Goal: Information Seeking & Learning: Learn about a topic

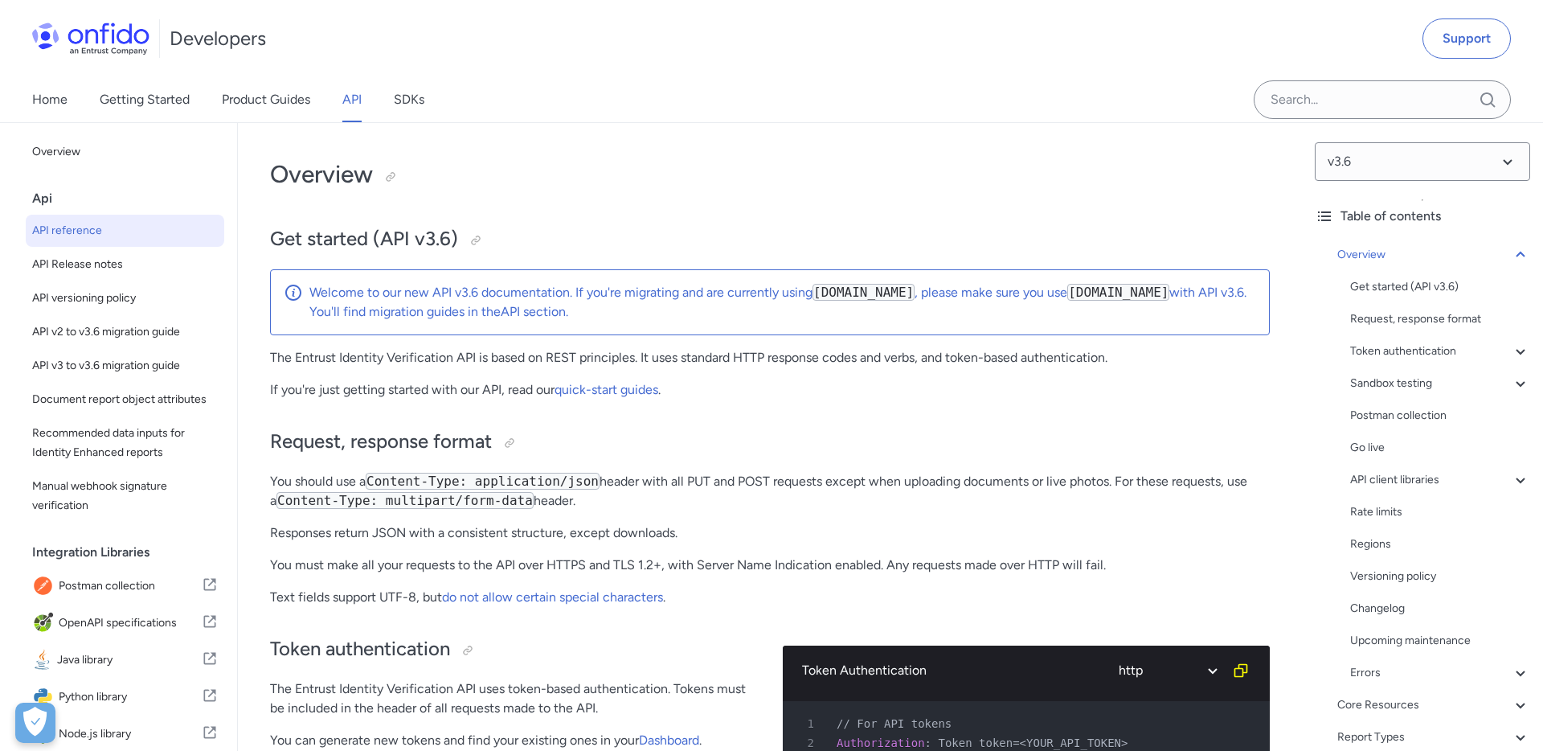
select select "http"
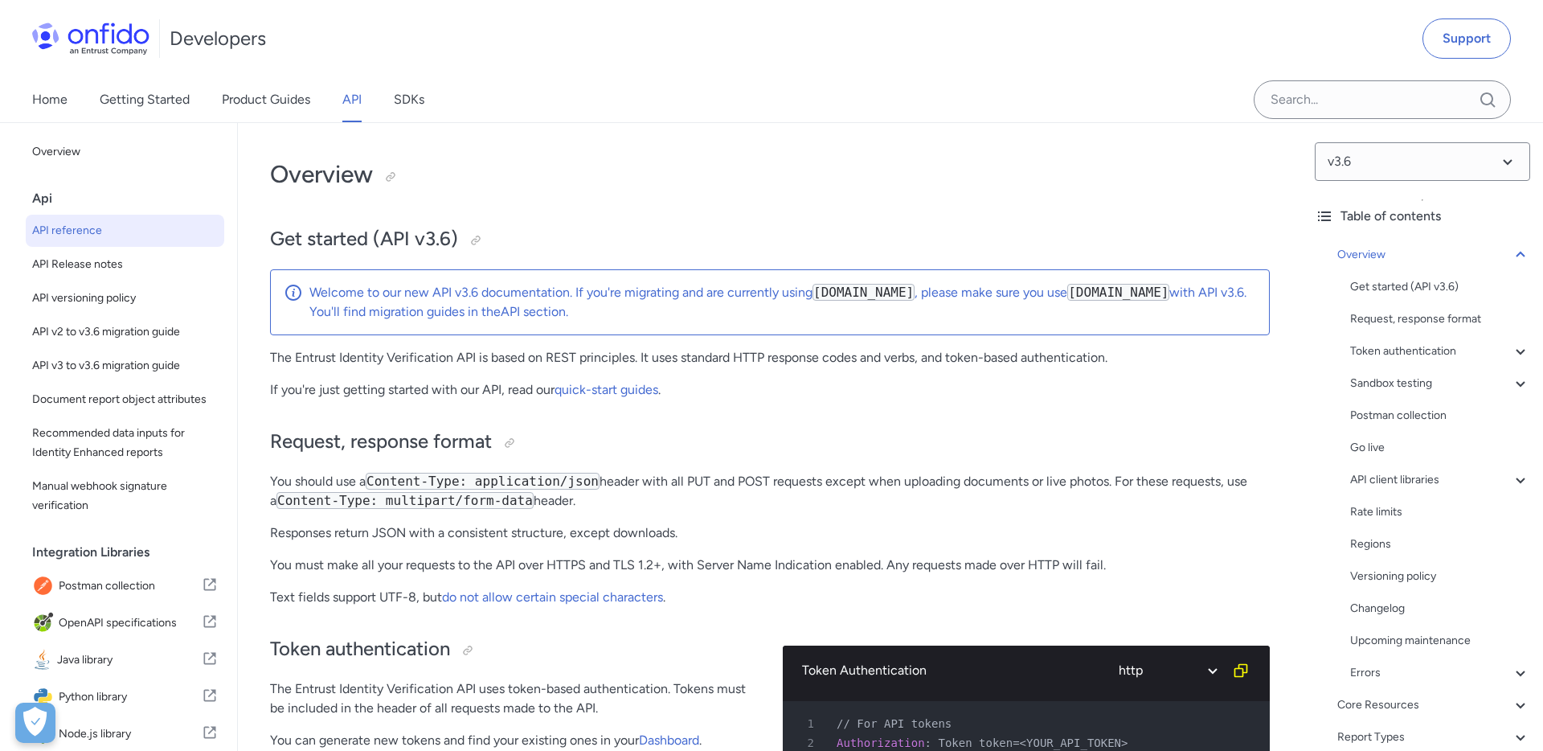
select select "http"
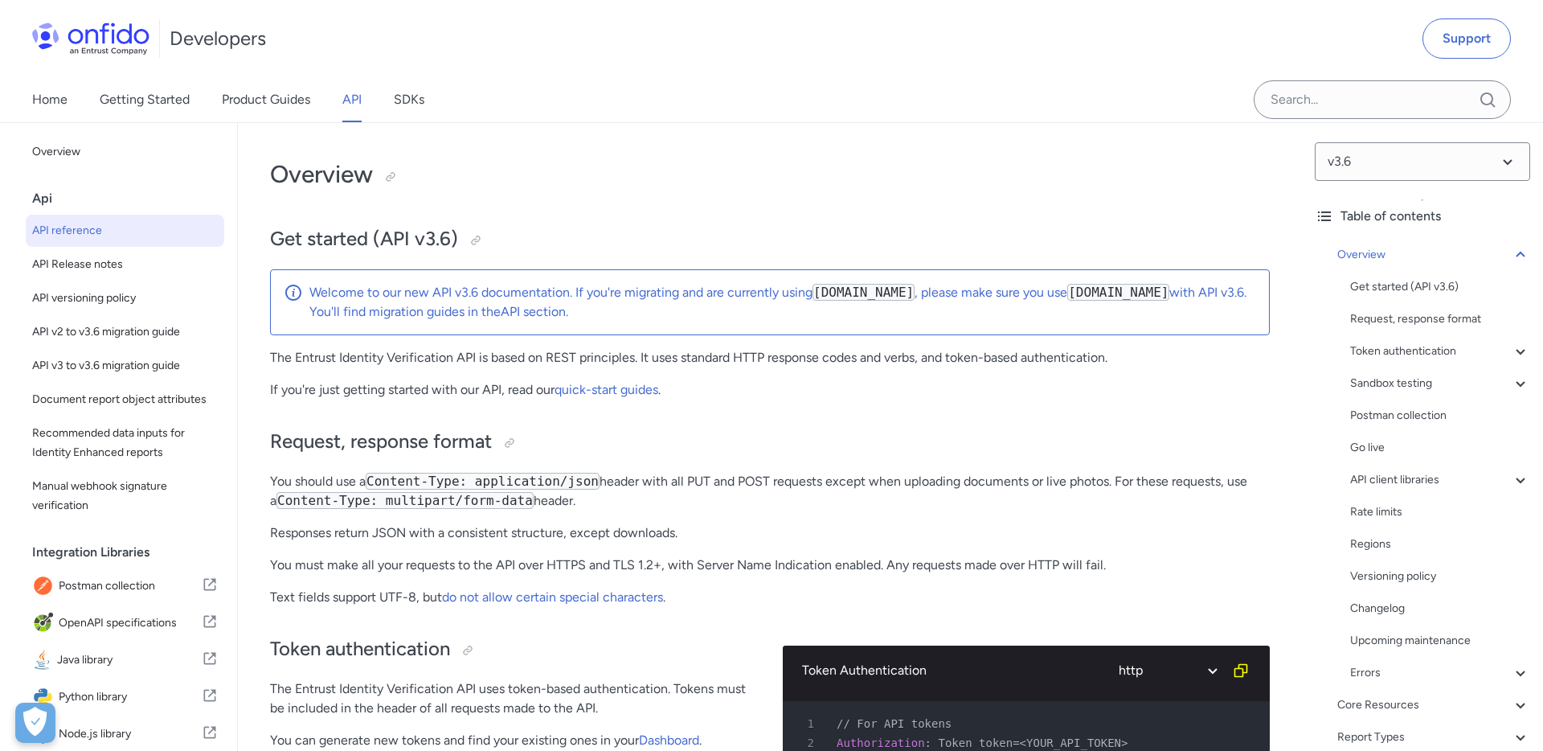
select select "http"
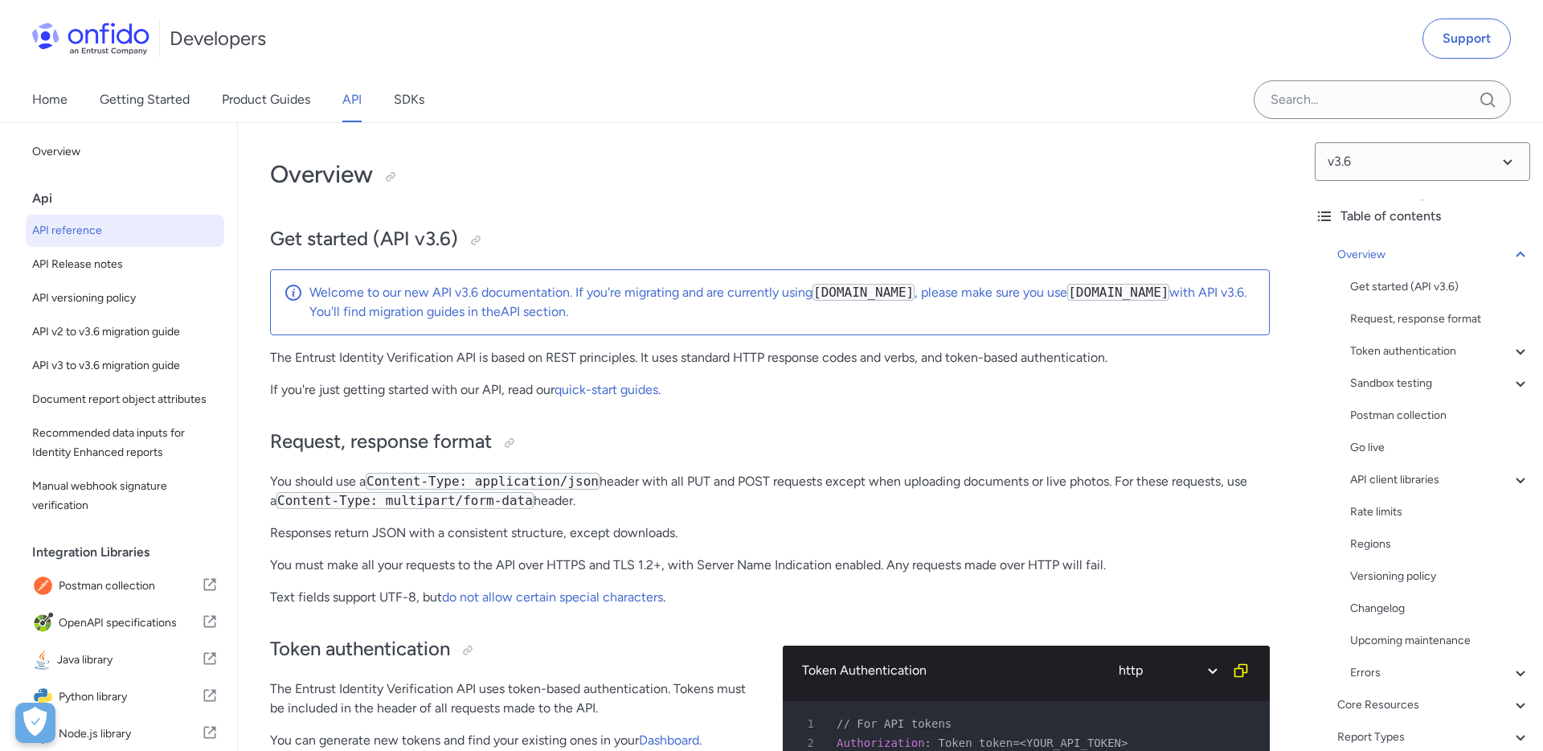
select select "http"
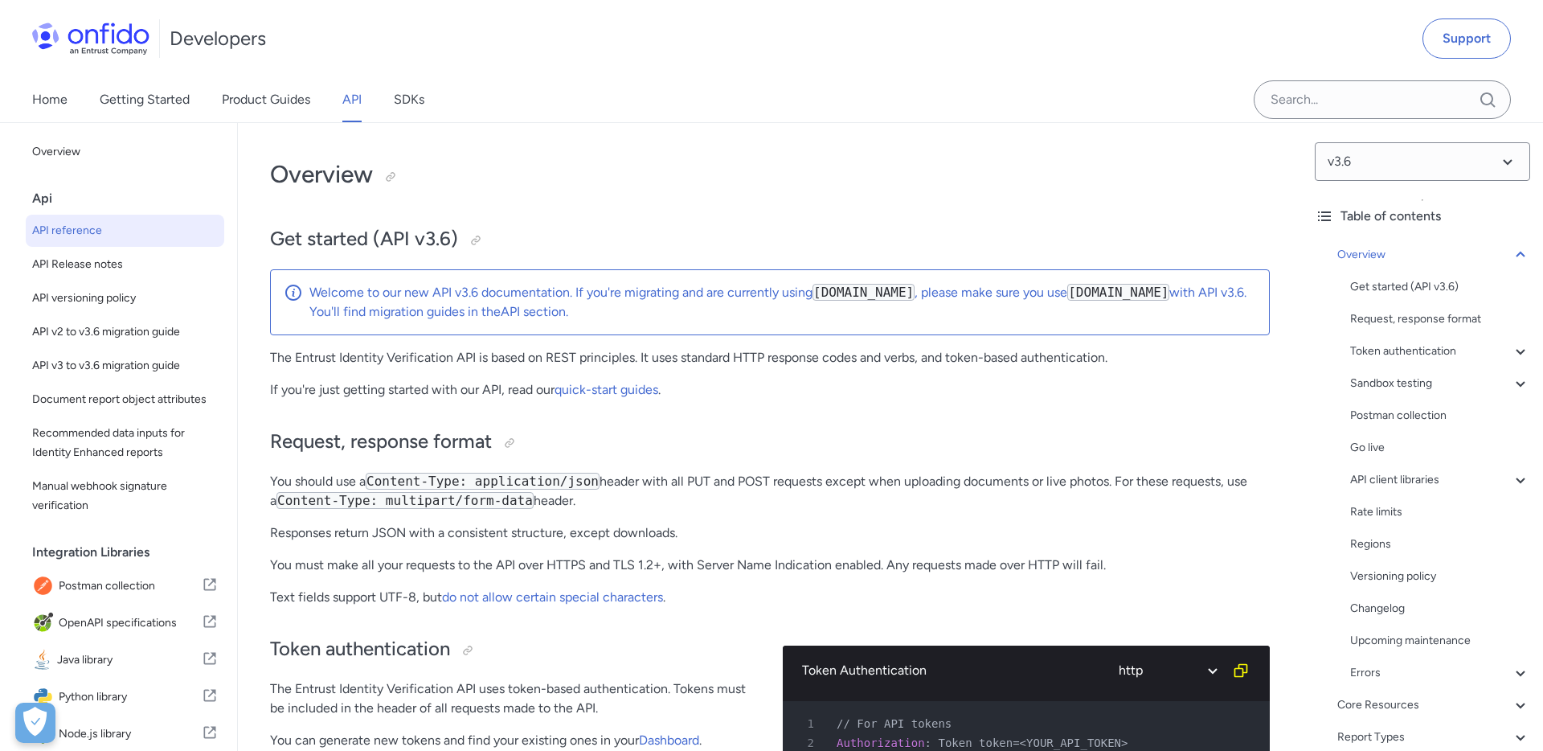
select select "http"
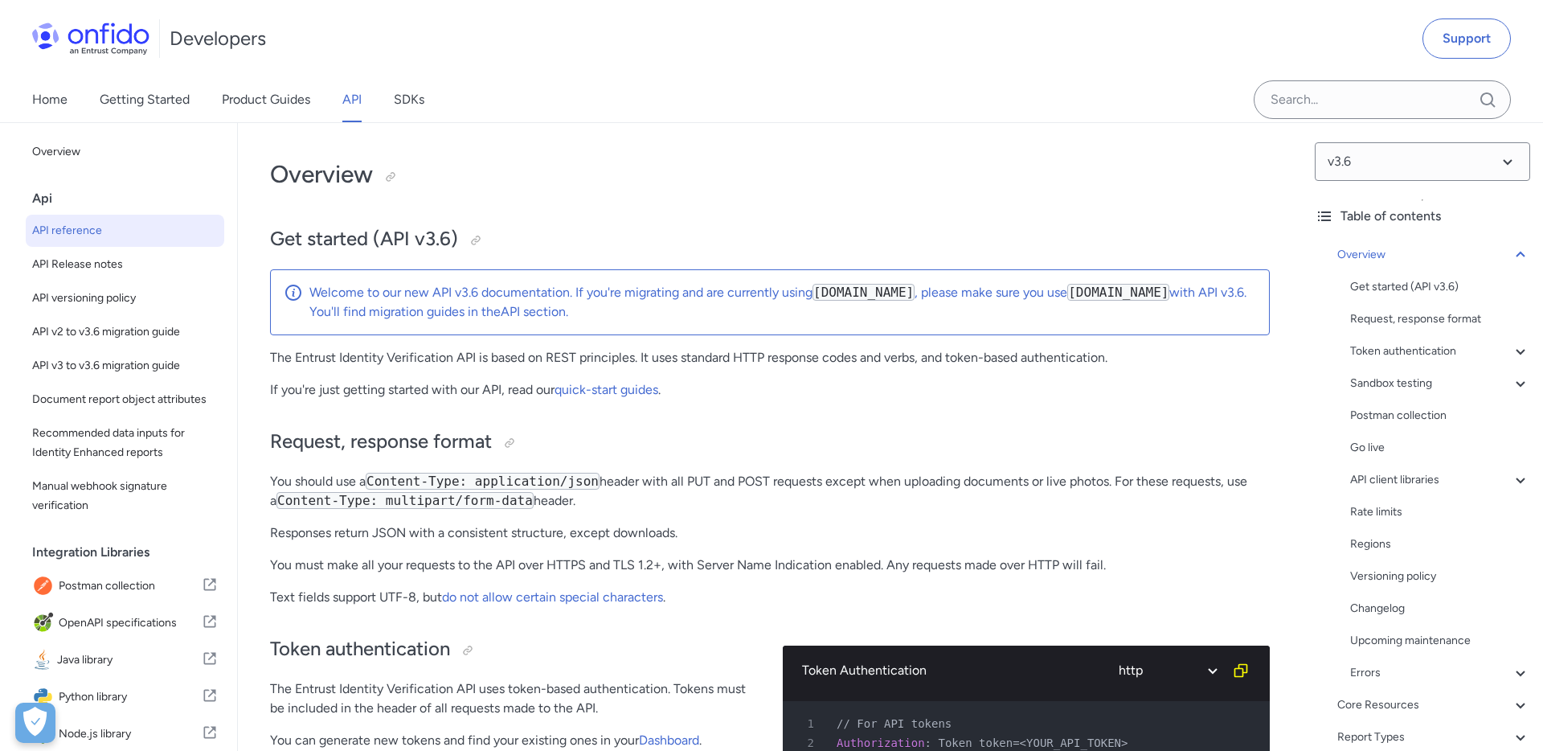
select select "http"
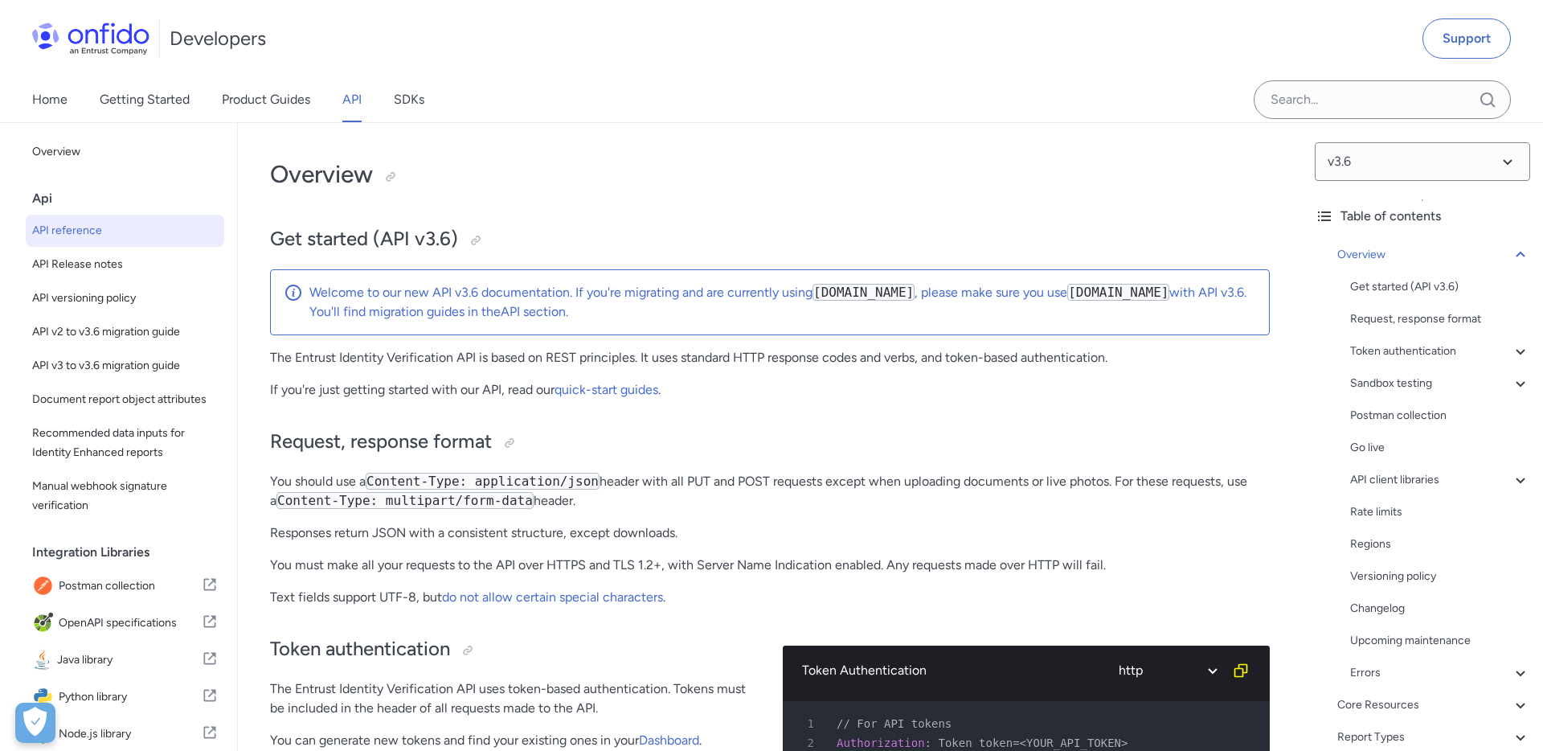
select select "http"
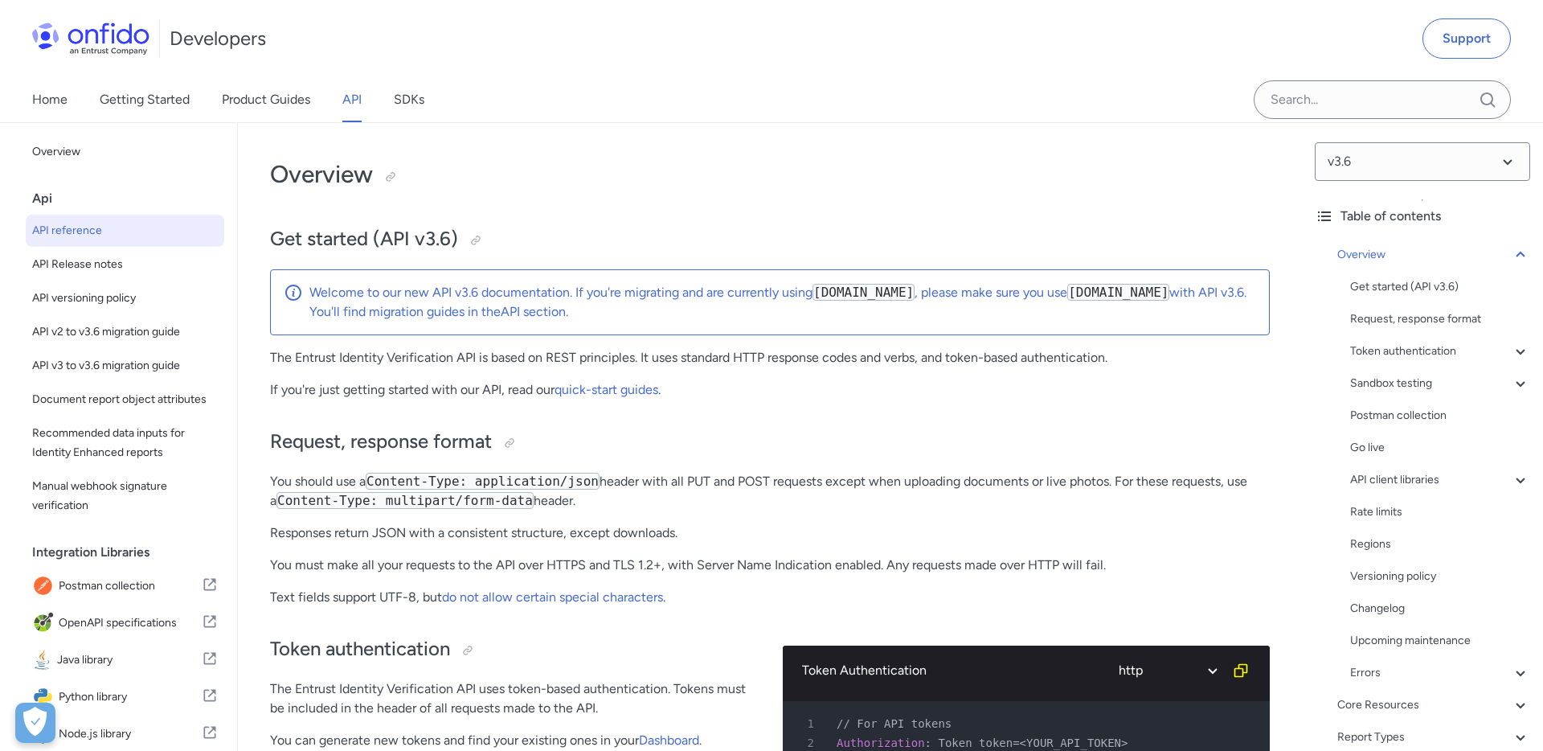
select select "http"
click at [1518, 255] on icon at bounding box center [1520, 254] width 19 height 19
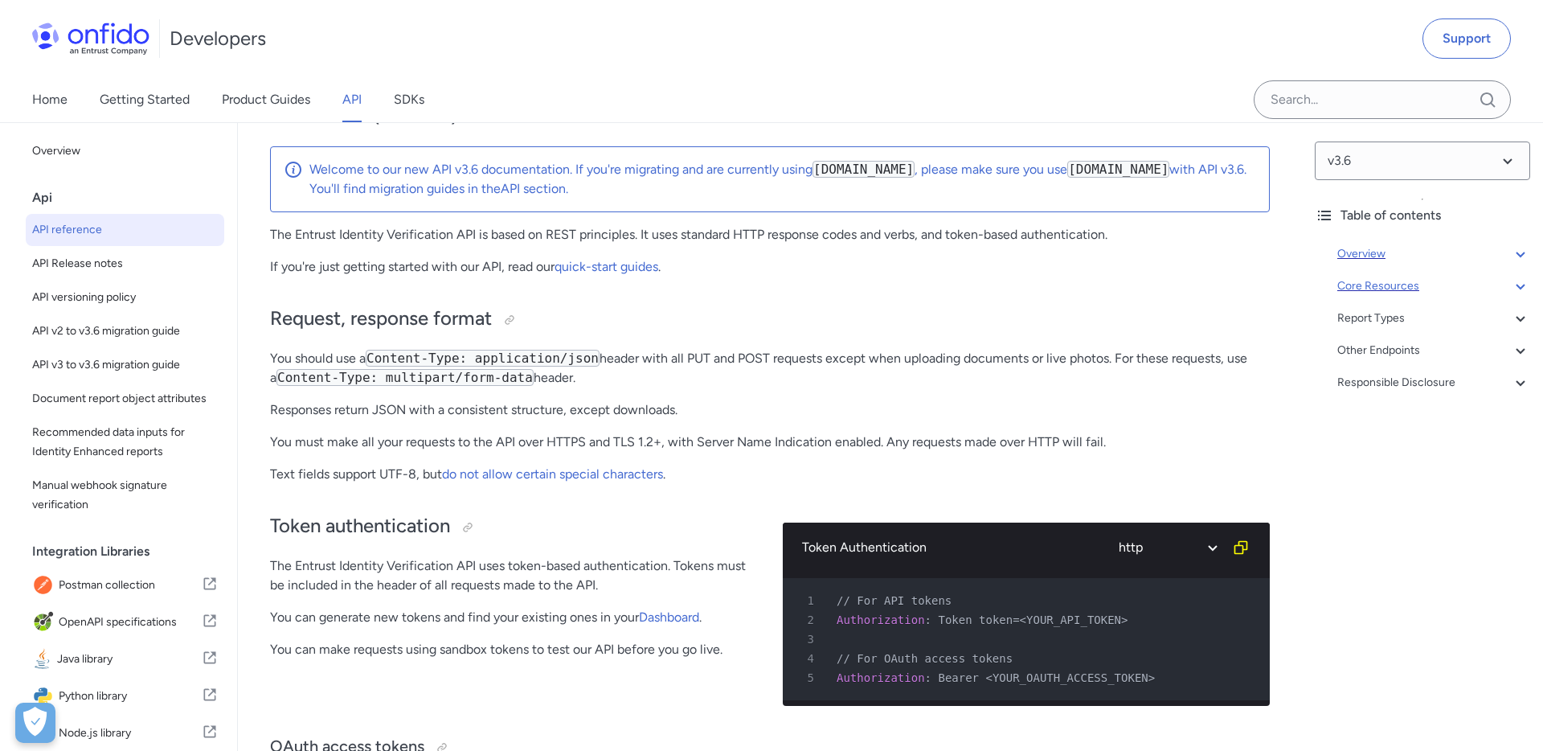
click at [1518, 293] on icon at bounding box center [1520, 285] width 19 height 19
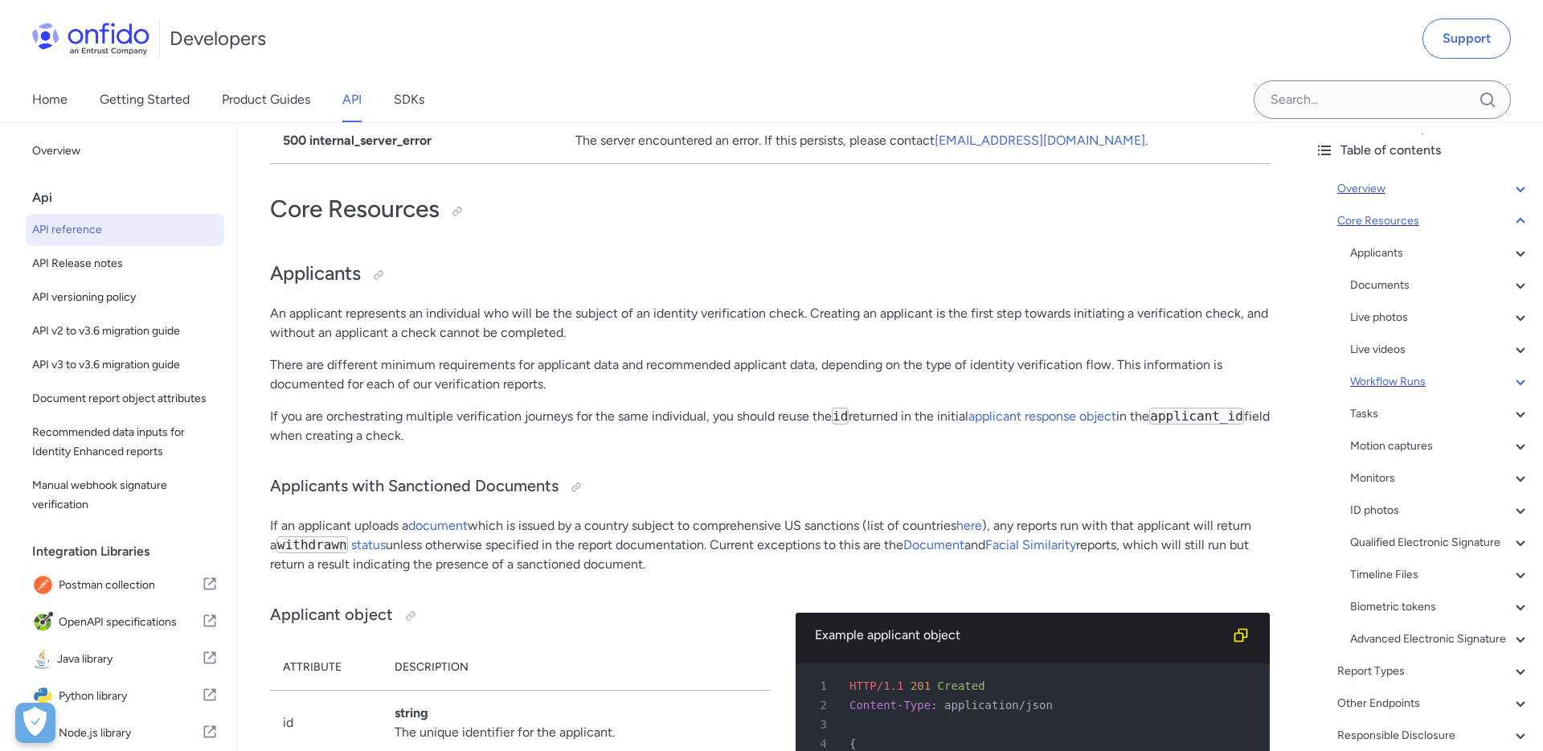
scroll to position [91, 0]
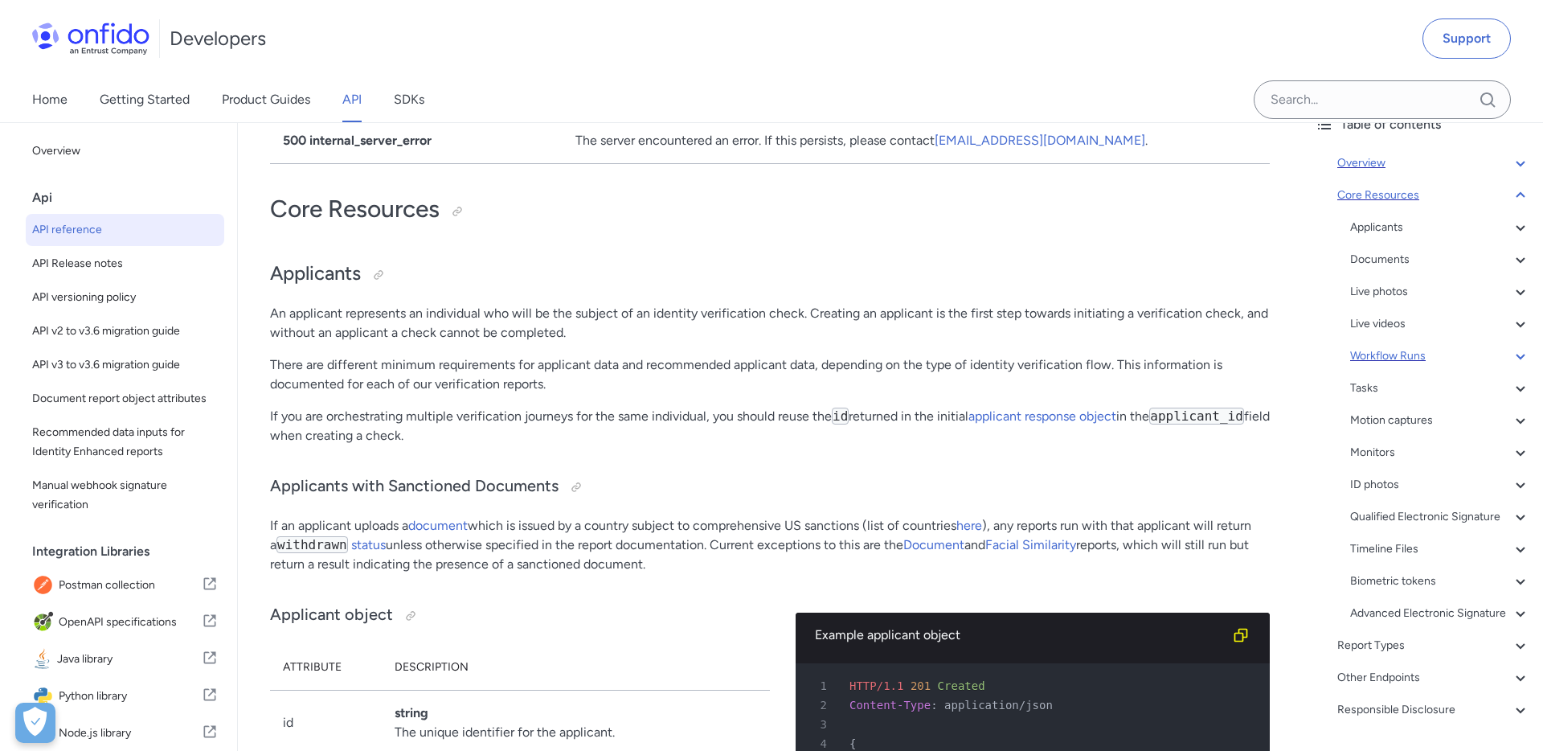
click at [1405, 356] on div "Workflow Runs" at bounding box center [1440, 355] width 180 height 19
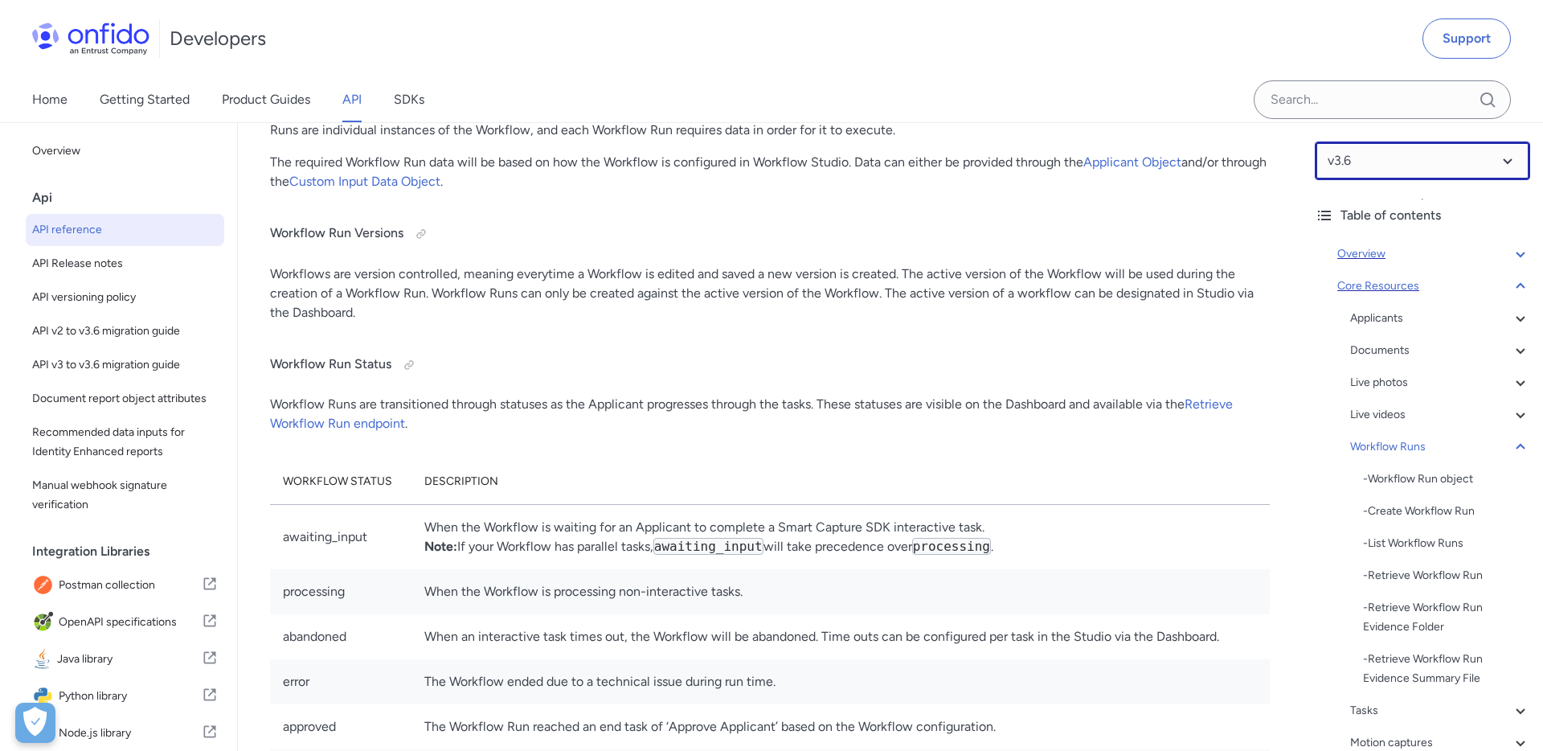
click at [1513, 152] on select at bounding box center [1422, 160] width 215 height 39
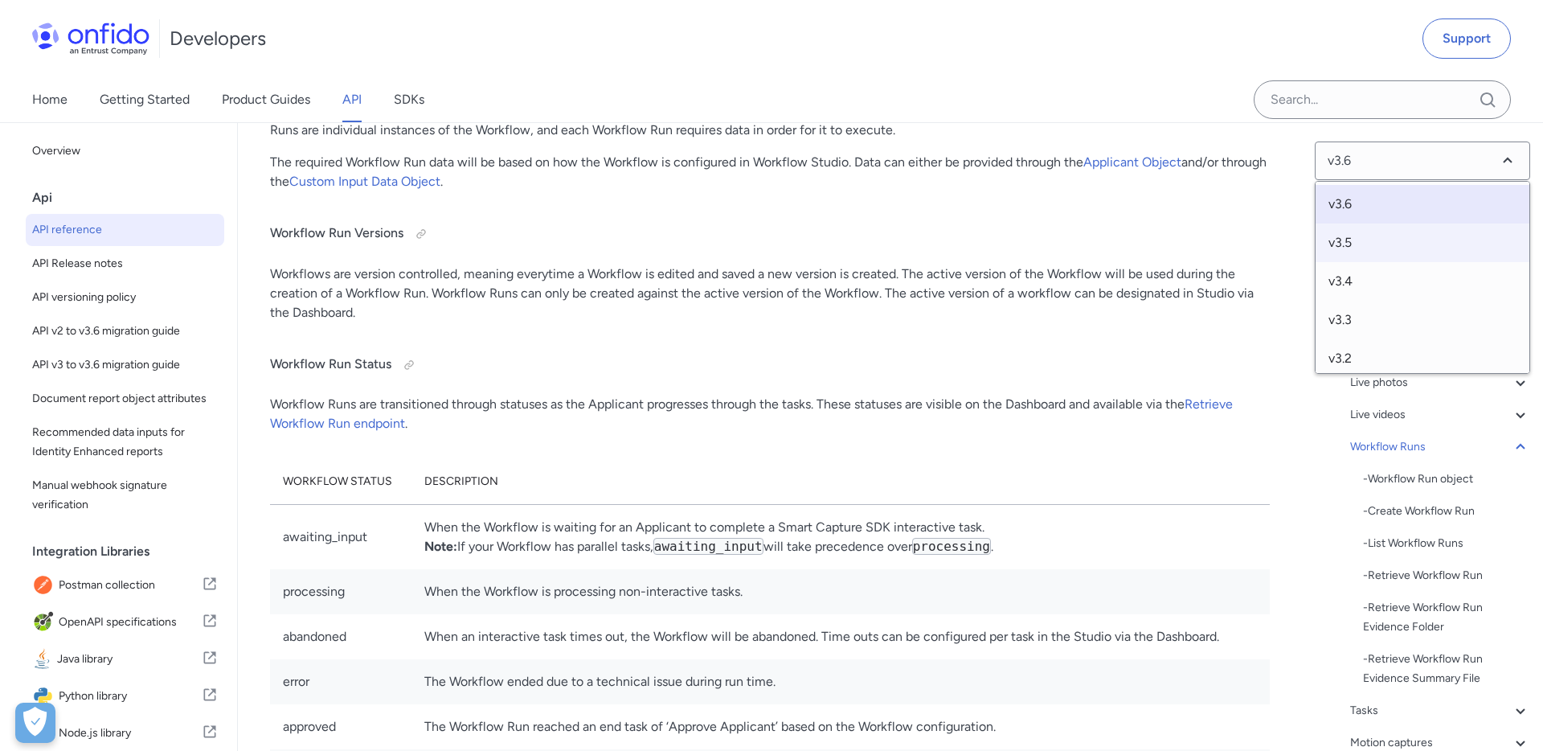
click at [1352, 244] on span "v3.5" at bounding box center [1423, 242] width 214 height 39
select select "3.5.0"
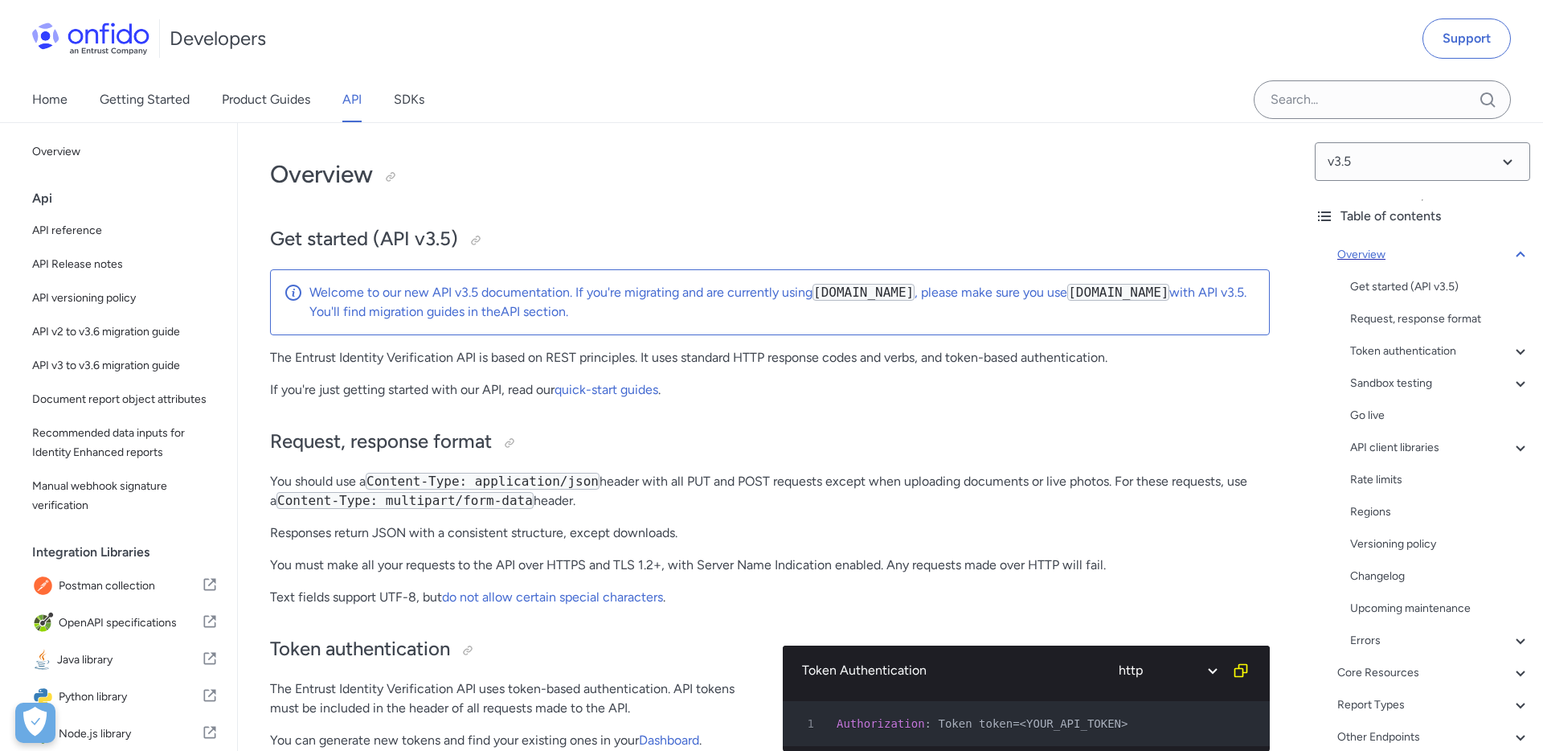
click at [1518, 253] on icon at bounding box center [1520, 255] width 9 height 6
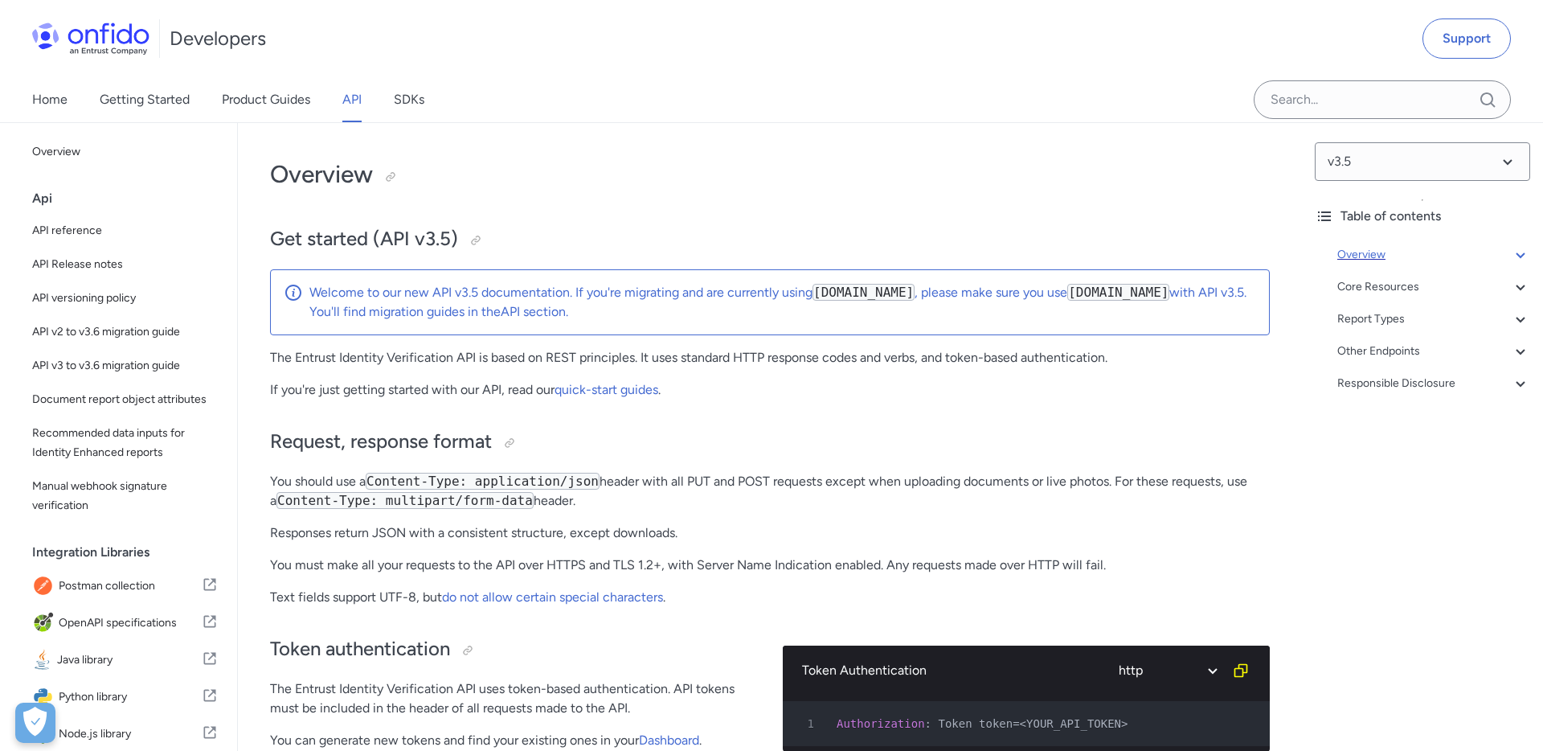
scroll to position [123, 0]
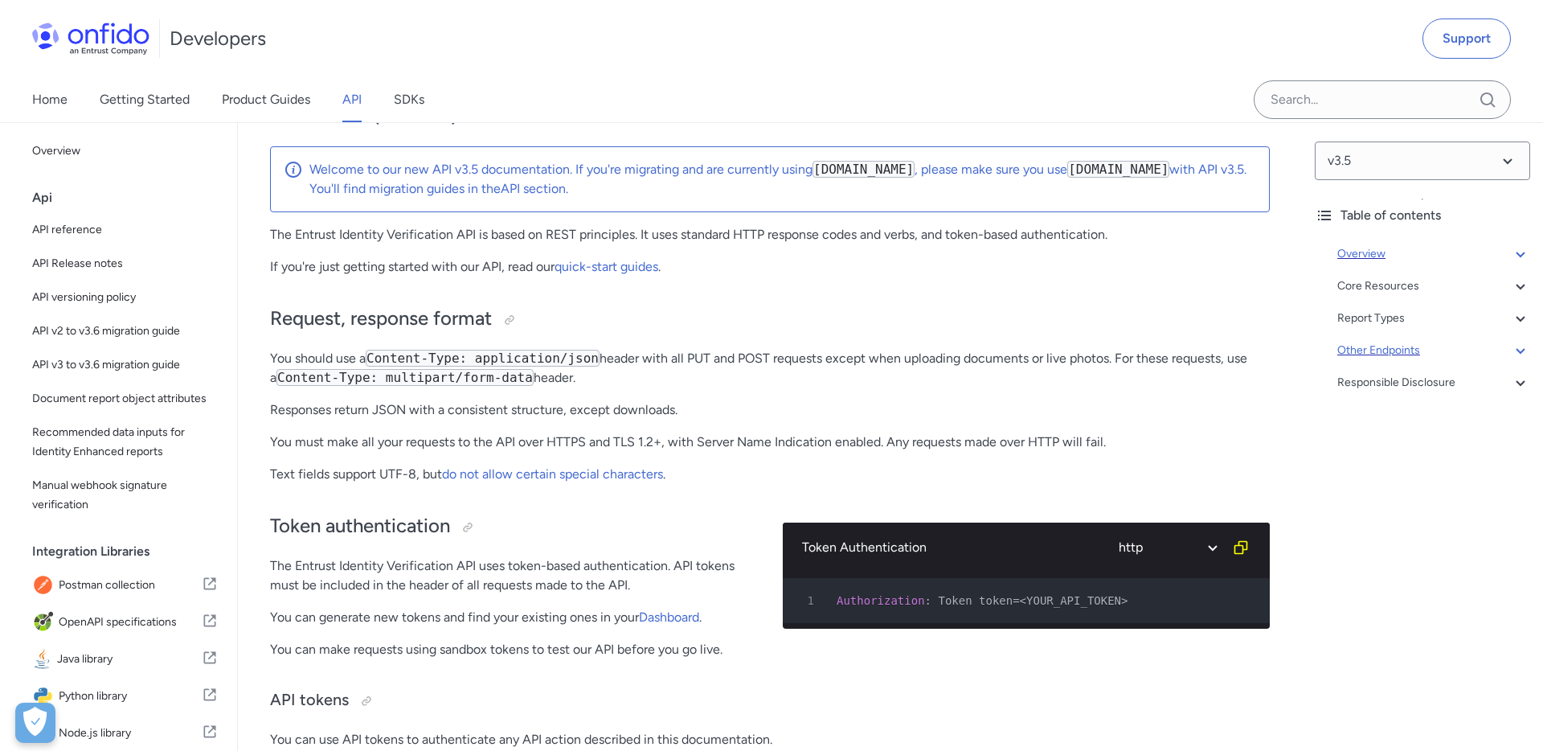
click at [1523, 351] on icon at bounding box center [1520, 350] width 19 height 19
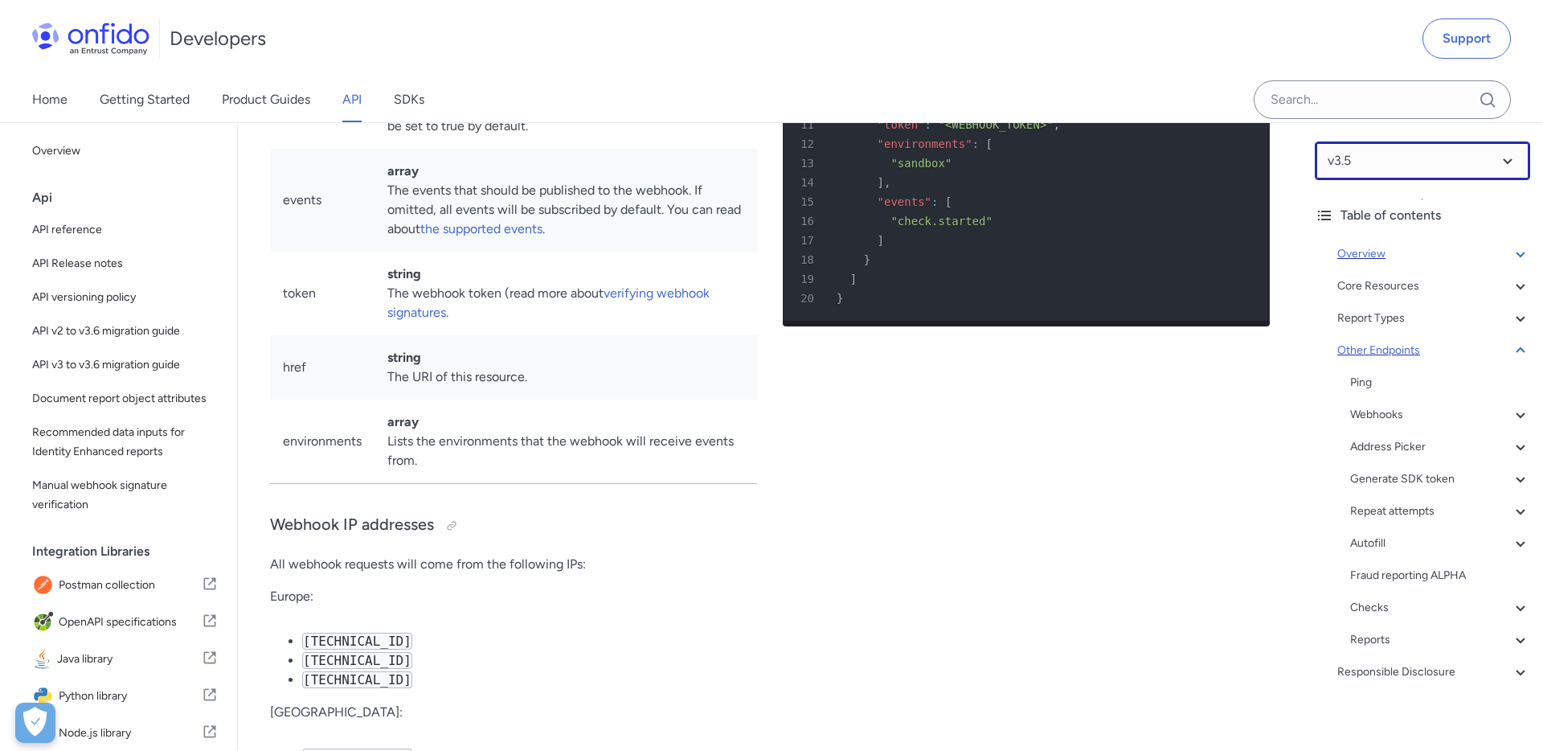
click at [1508, 166] on select at bounding box center [1422, 160] width 215 height 39
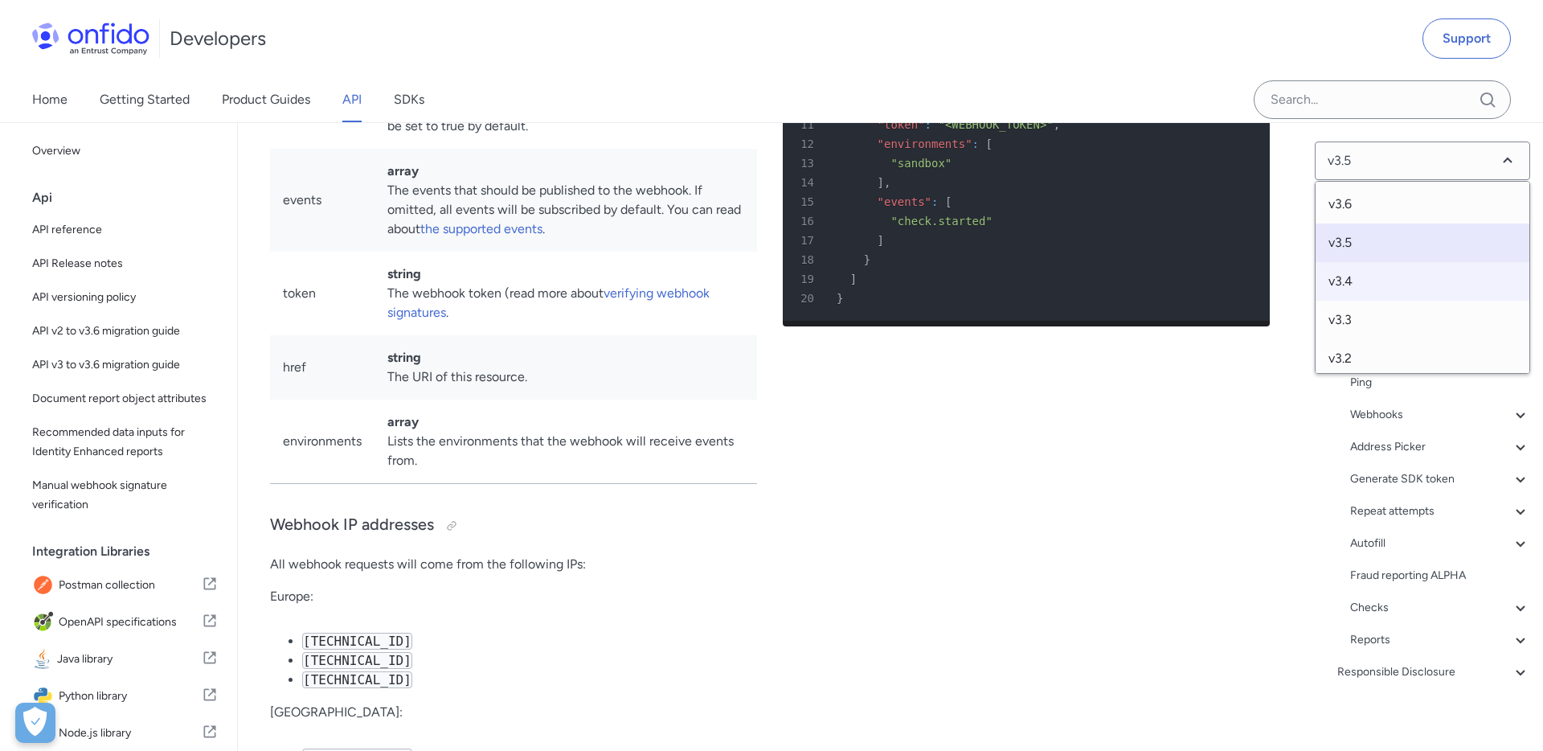
click at [1357, 284] on span "v3.4" at bounding box center [1423, 281] width 214 height 39
select select "3.4.0"
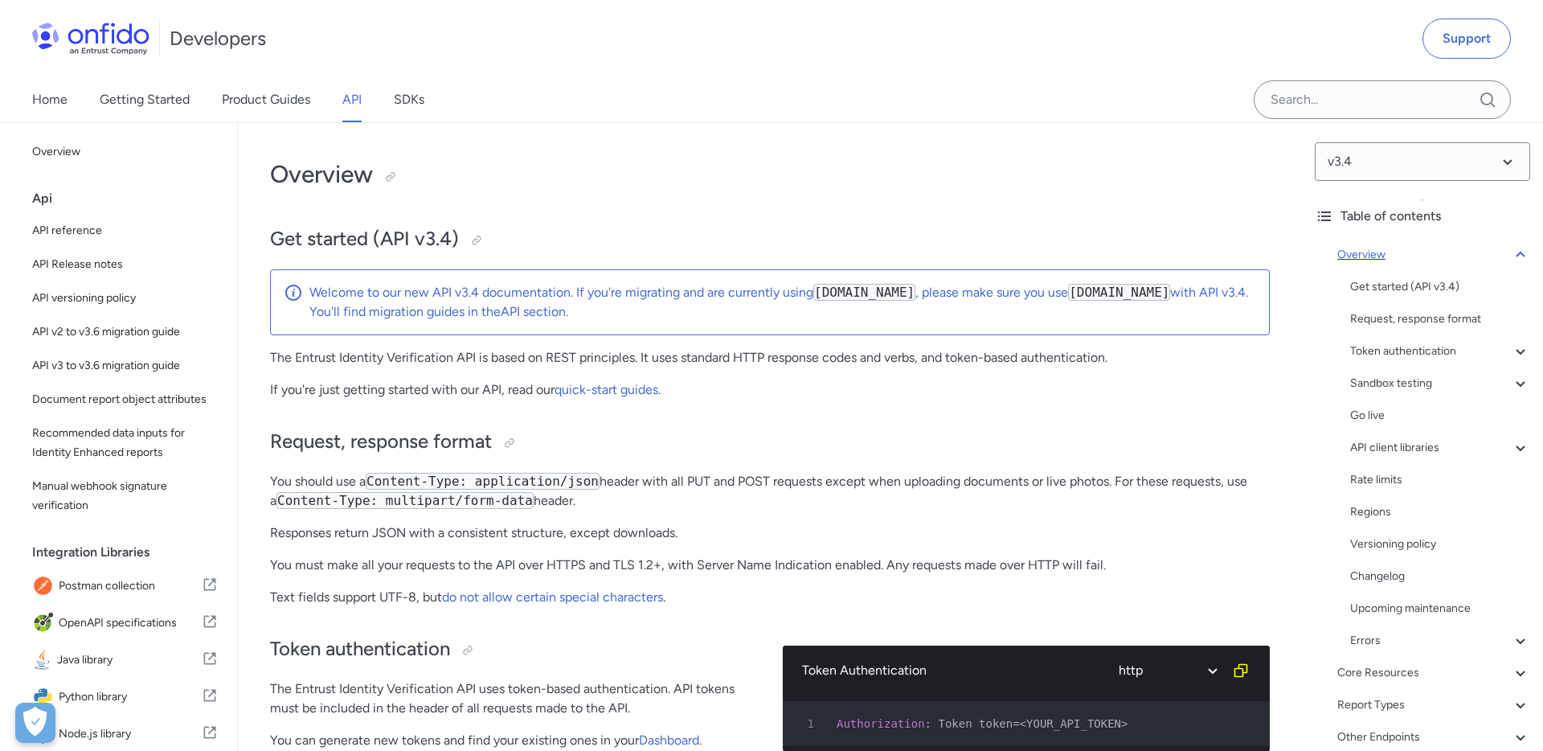
click at [1520, 252] on icon at bounding box center [1520, 255] width 9 height 6
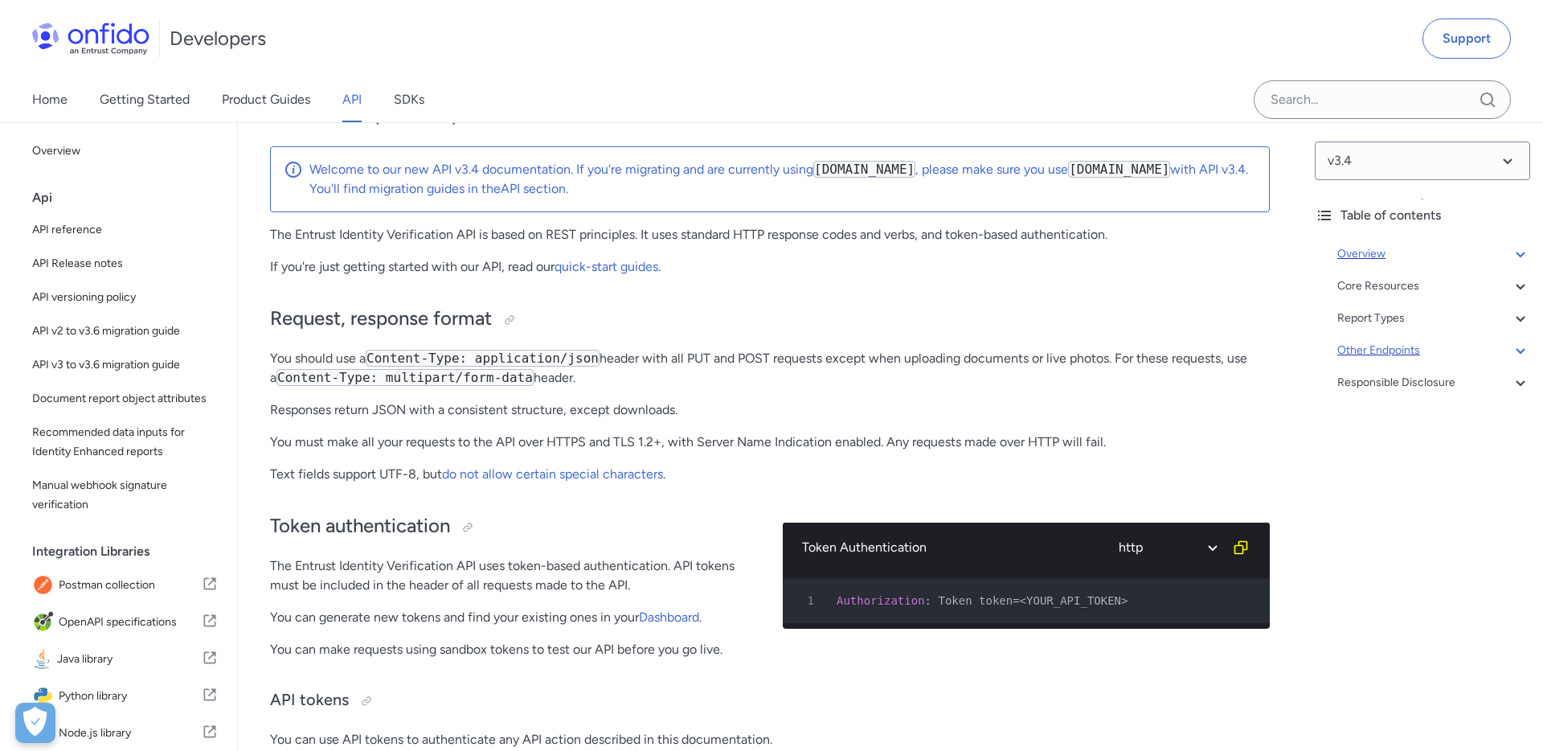
click at [1512, 348] on icon at bounding box center [1520, 350] width 19 height 19
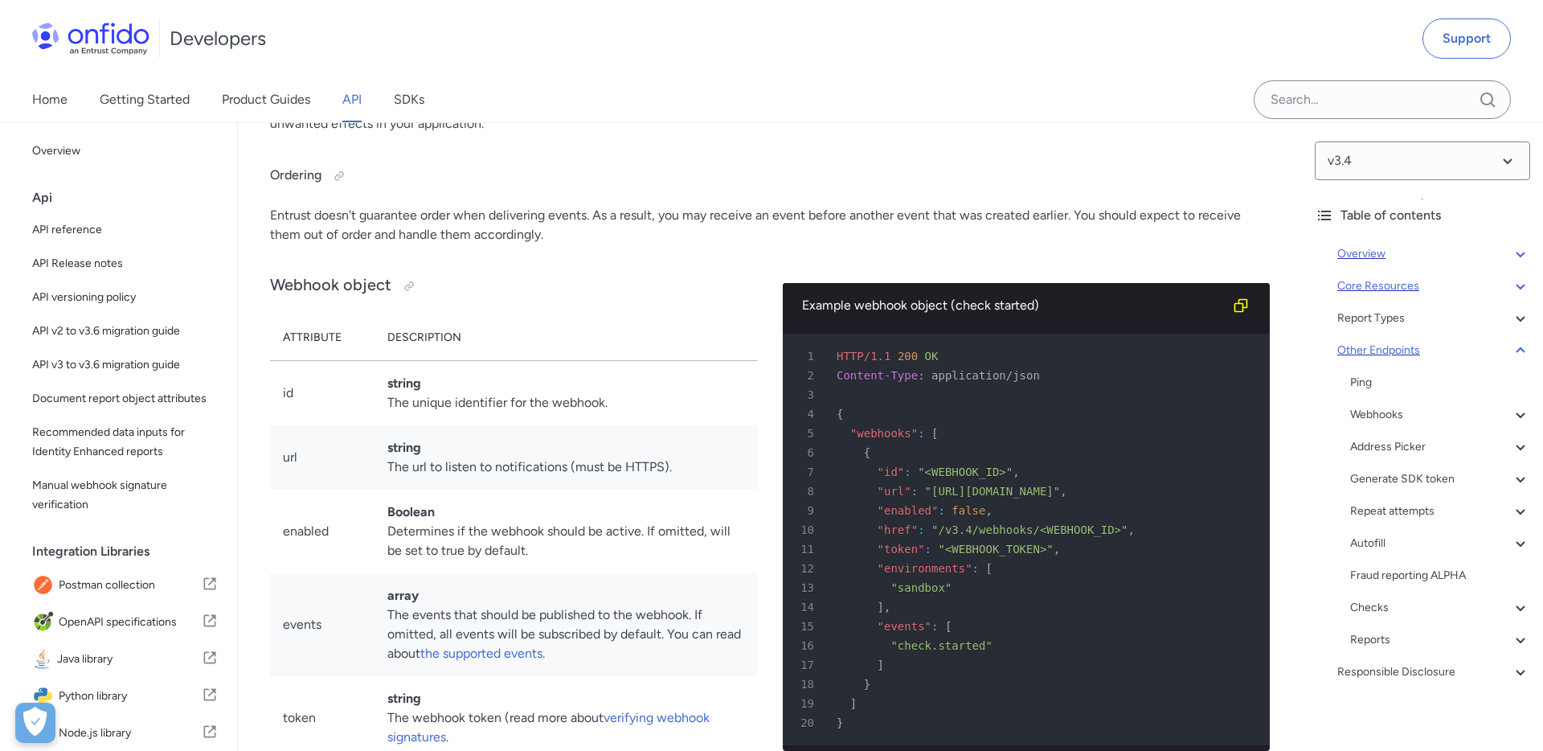
click at [1522, 285] on icon at bounding box center [1520, 287] width 9 height 6
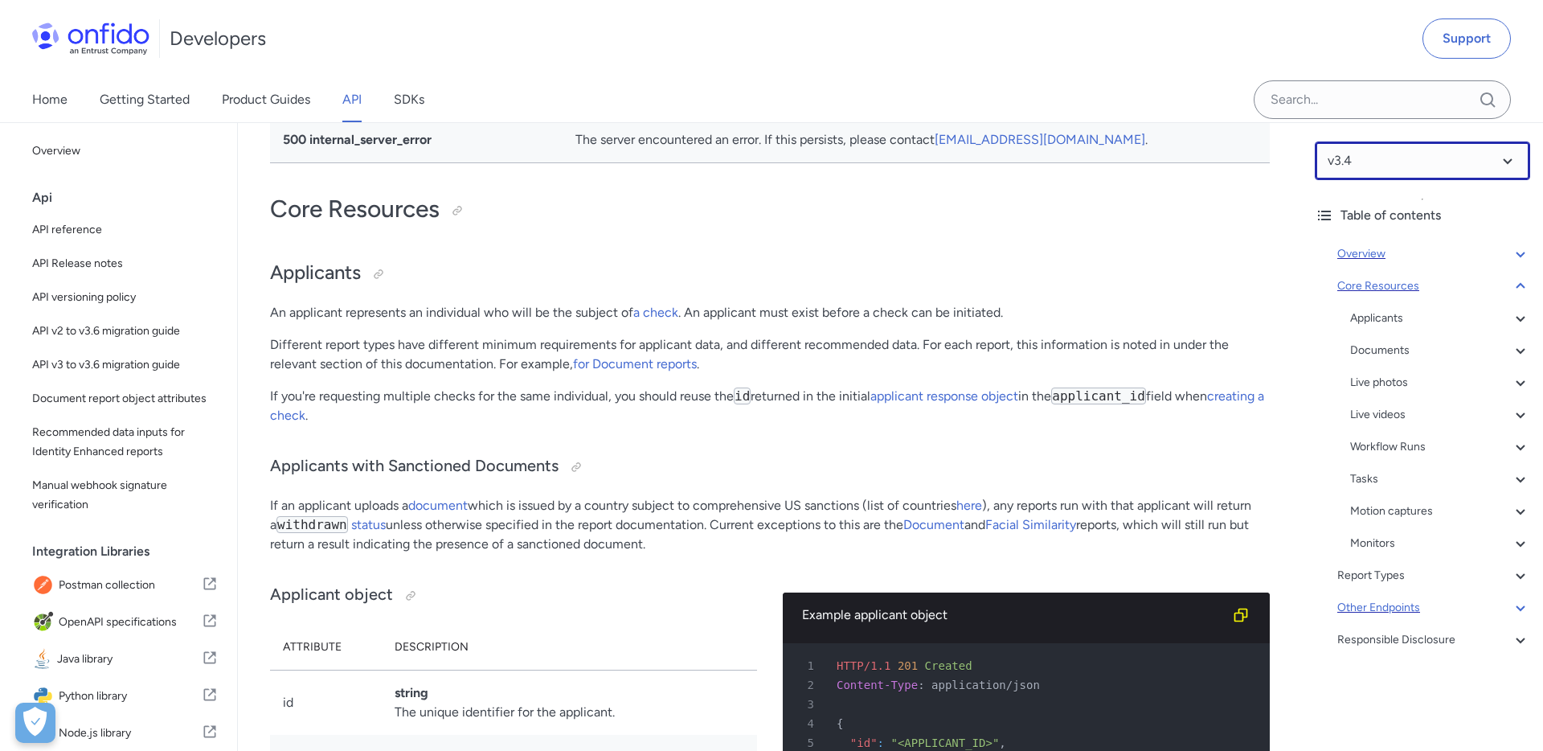
click at [1504, 166] on select at bounding box center [1422, 160] width 215 height 39
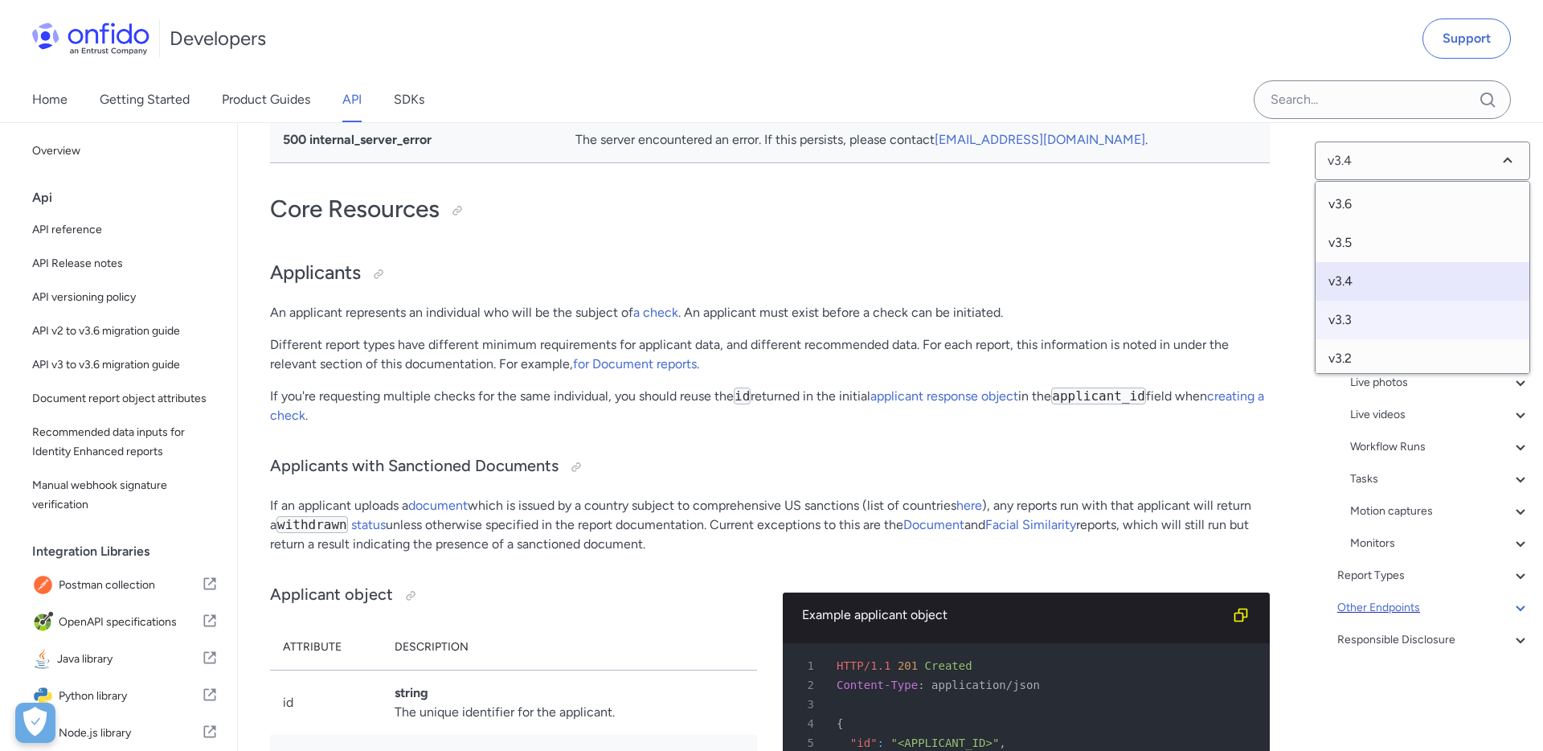
click at [1352, 318] on span "v3.3" at bounding box center [1423, 320] width 214 height 39
select select "3.3.0"
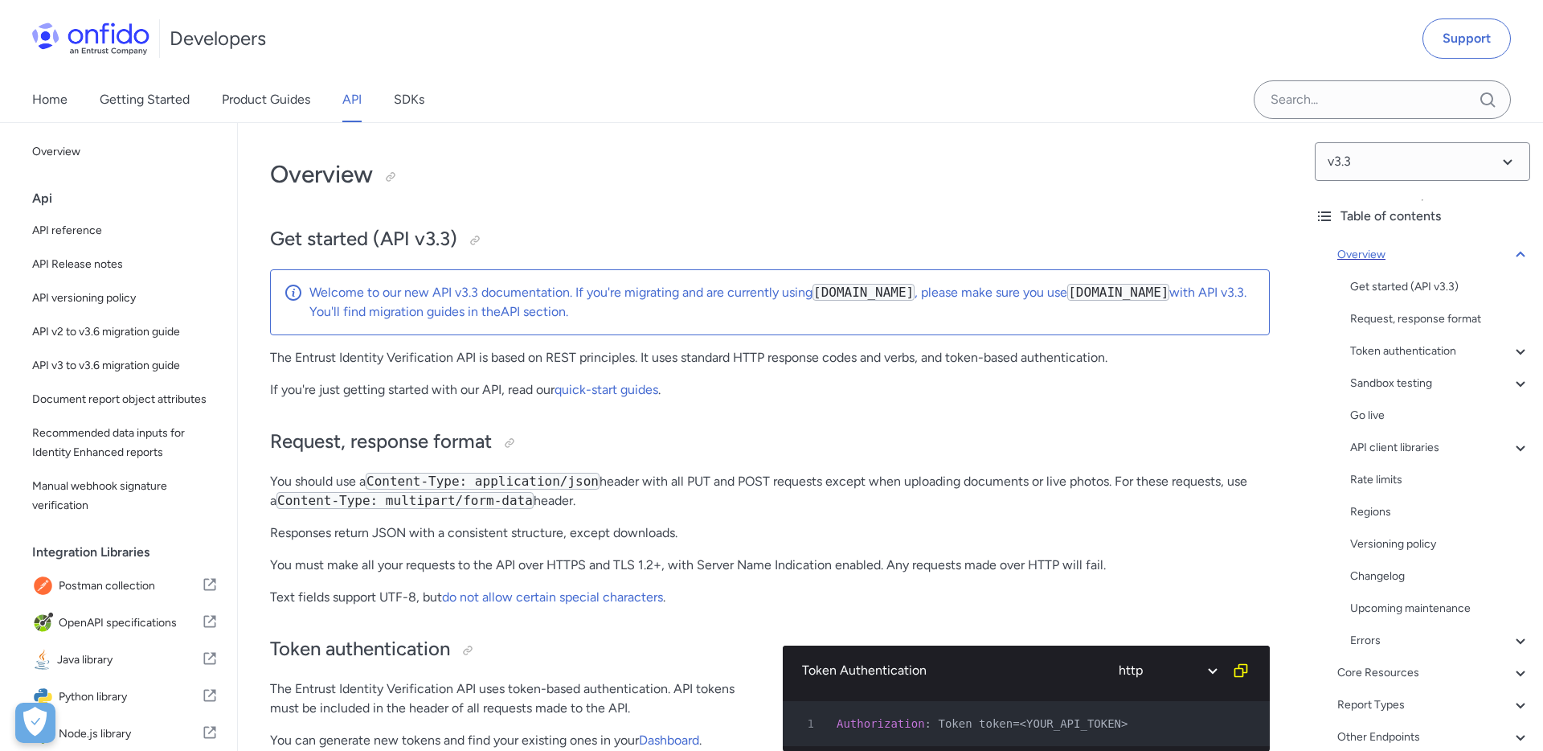
click at [1521, 256] on icon at bounding box center [1520, 254] width 19 height 19
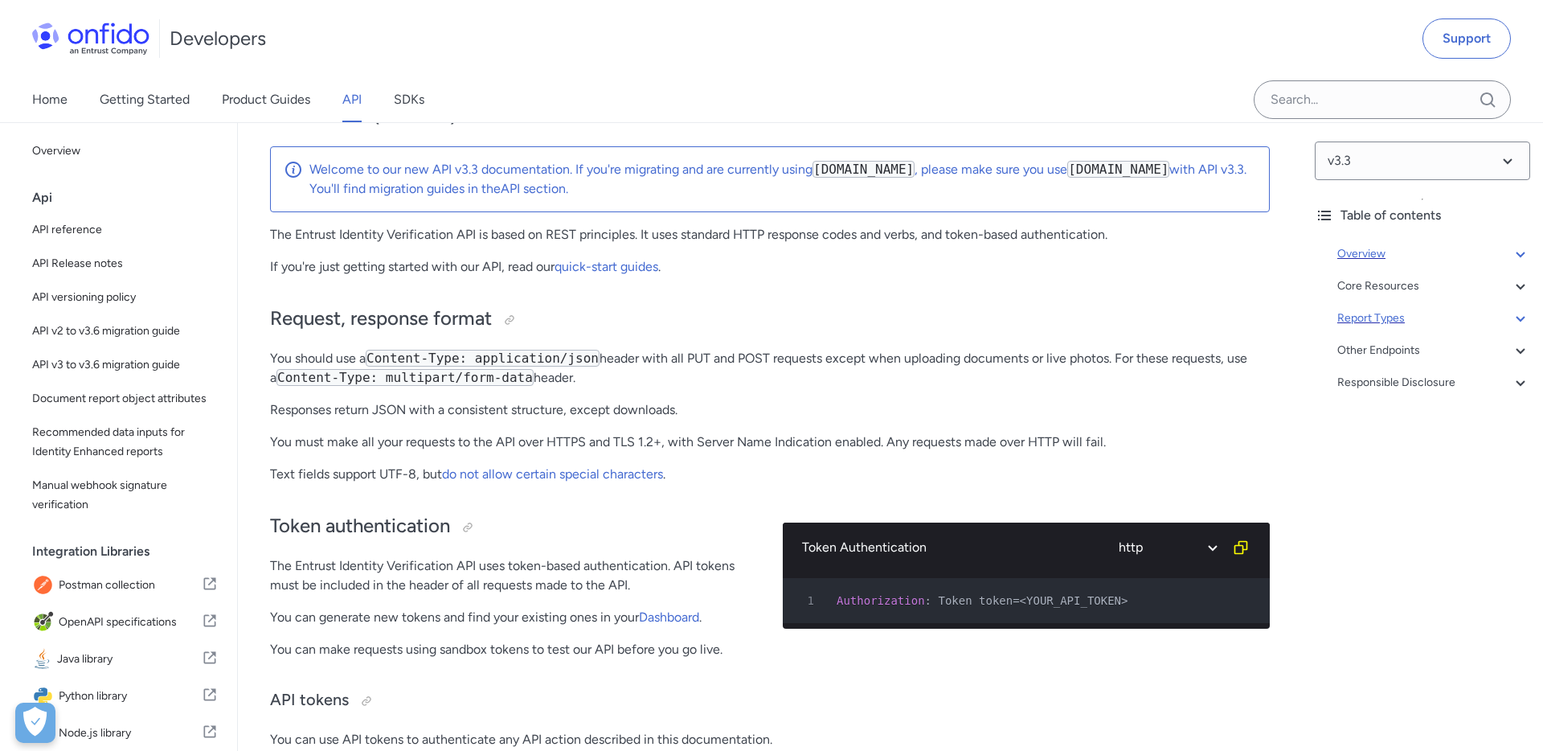
click at [1517, 321] on icon at bounding box center [1520, 318] width 19 height 19
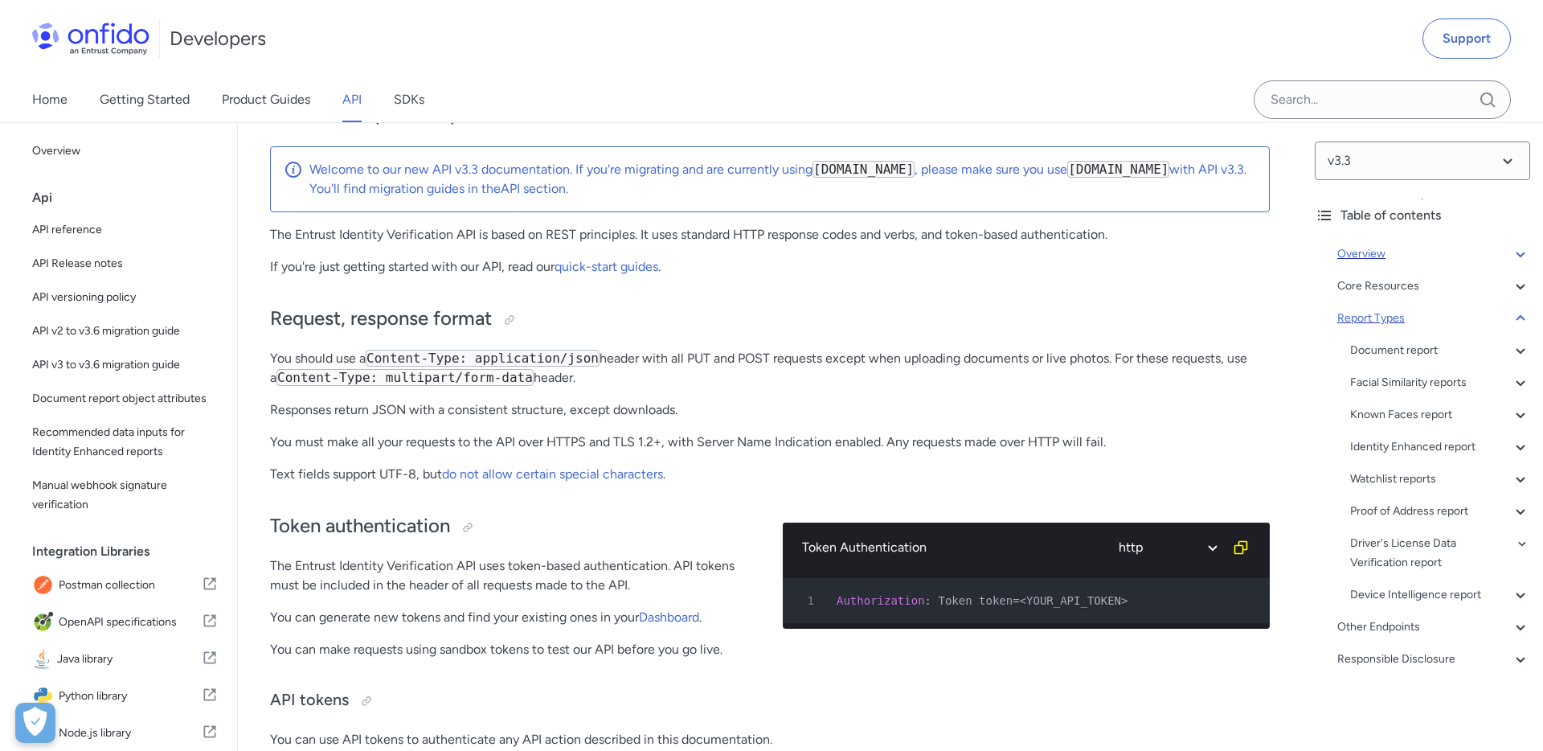
scroll to position [33271, 0]
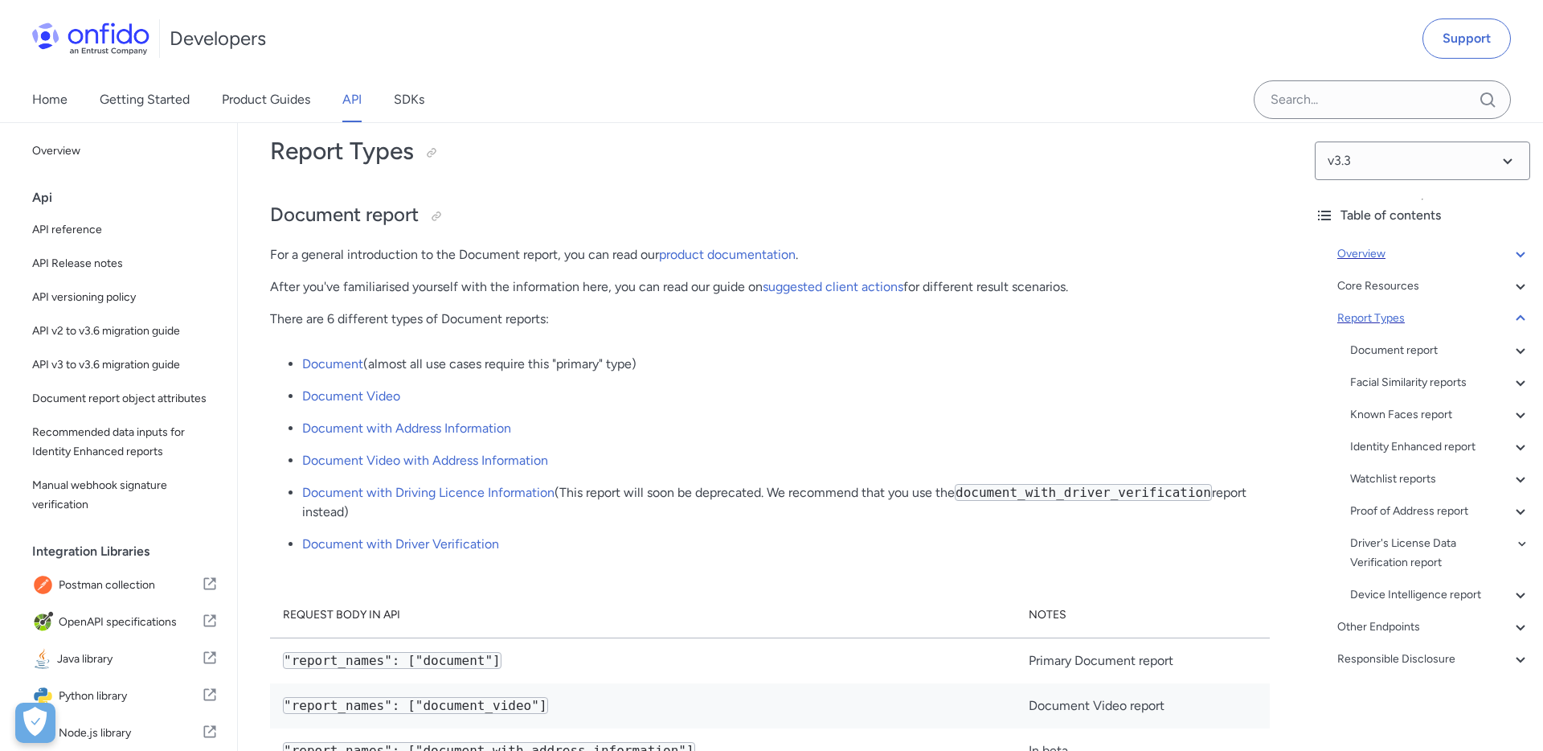
click at [1517, 321] on icon at bounding box center [1520, 318] width 19 height 19
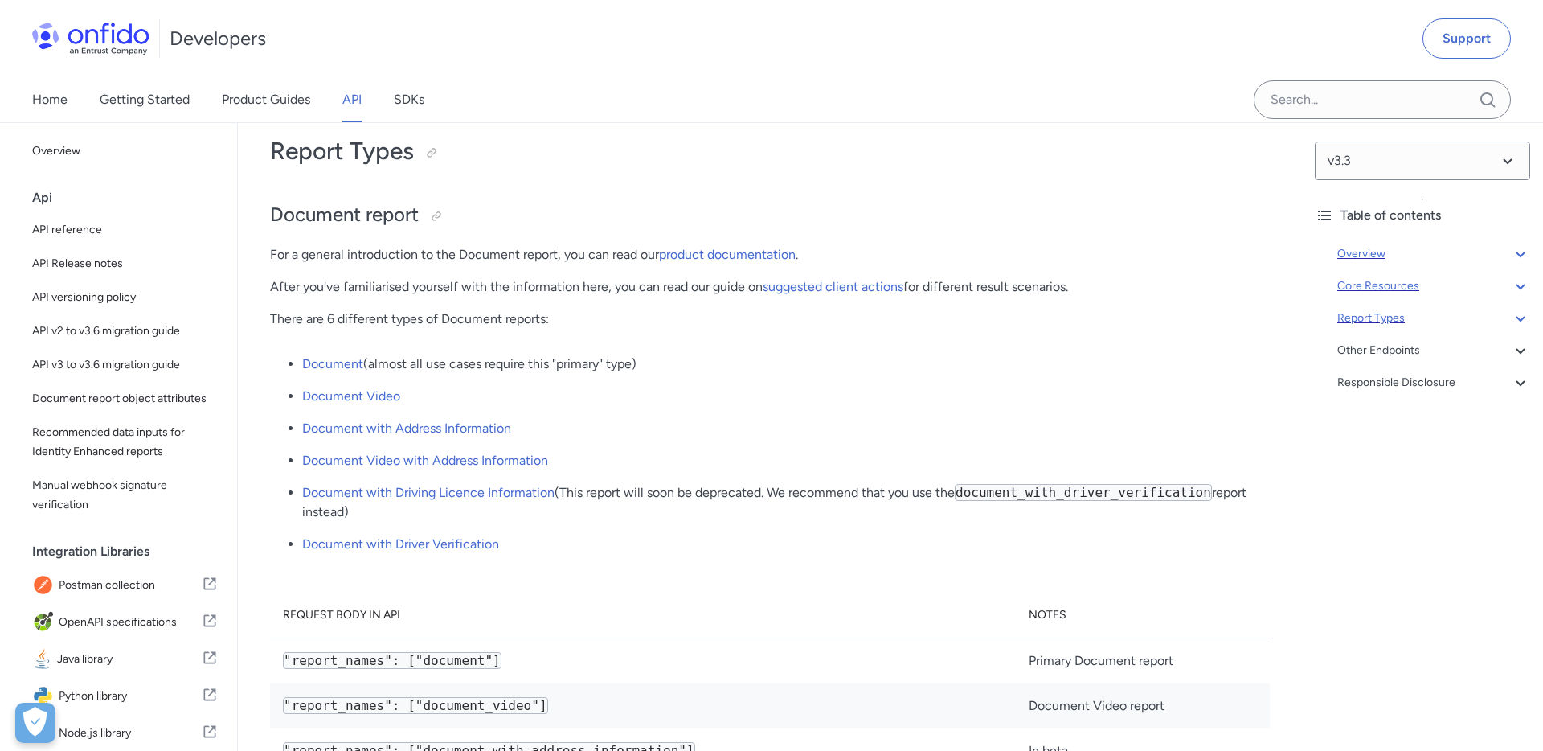
click at [1522, 283] on icon at bounding box center [1520, 285] width 19 height 19
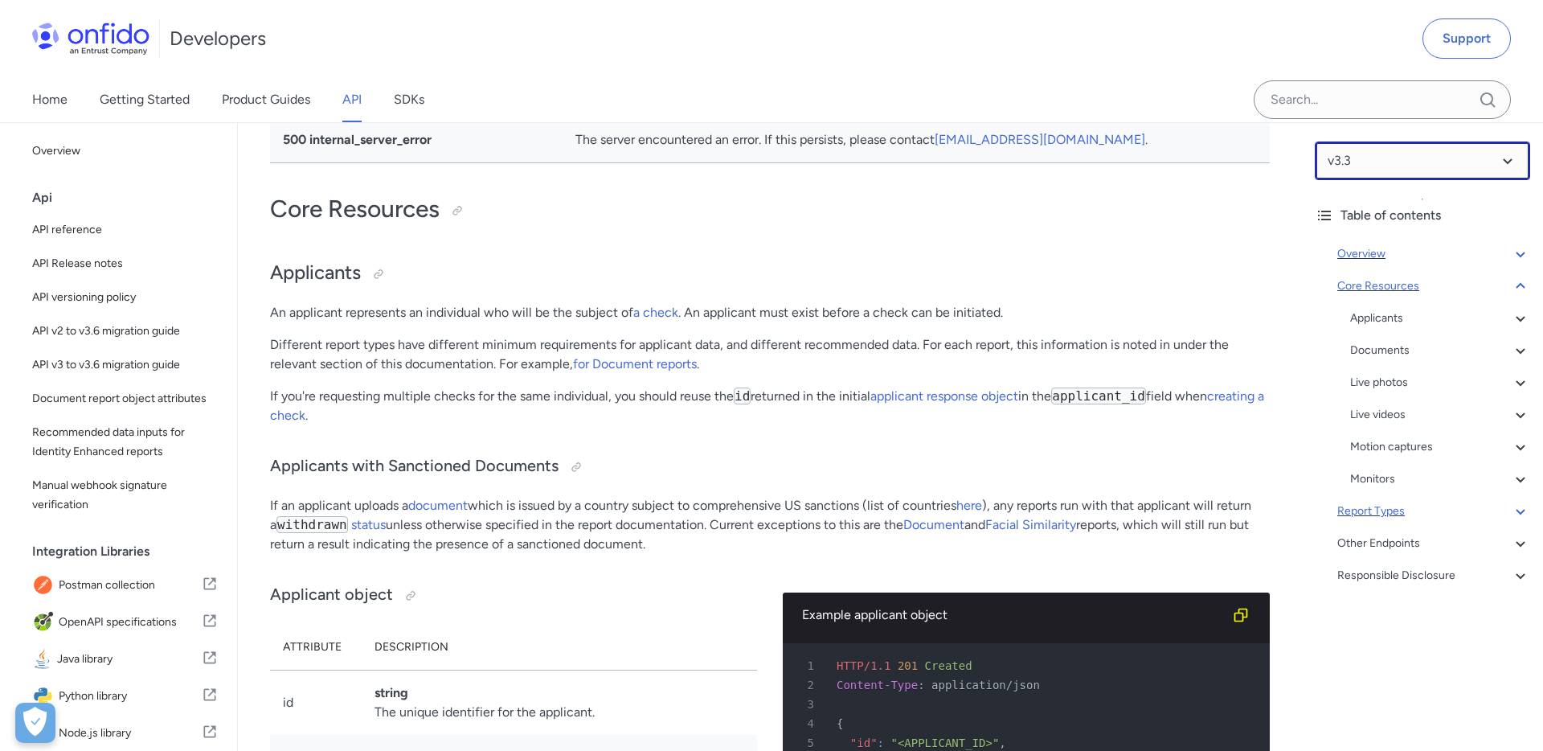
click at [1501, 167] on select at bounding box center [1422, 160] width 215 height 39
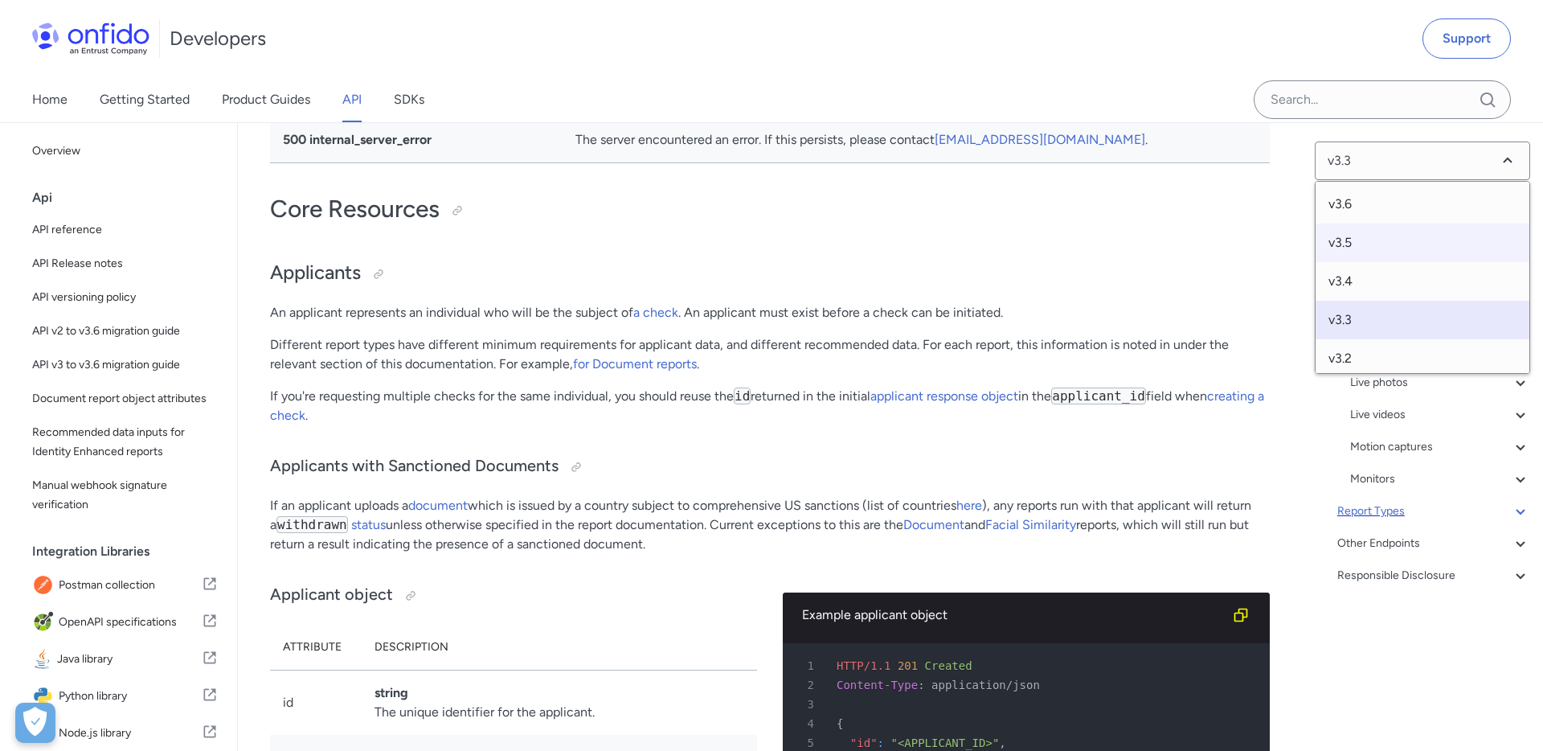
click at [1357, 245] on span "v3.5" at bounding box center [1423, 242] width 214 height 39
select select "3.5.0"
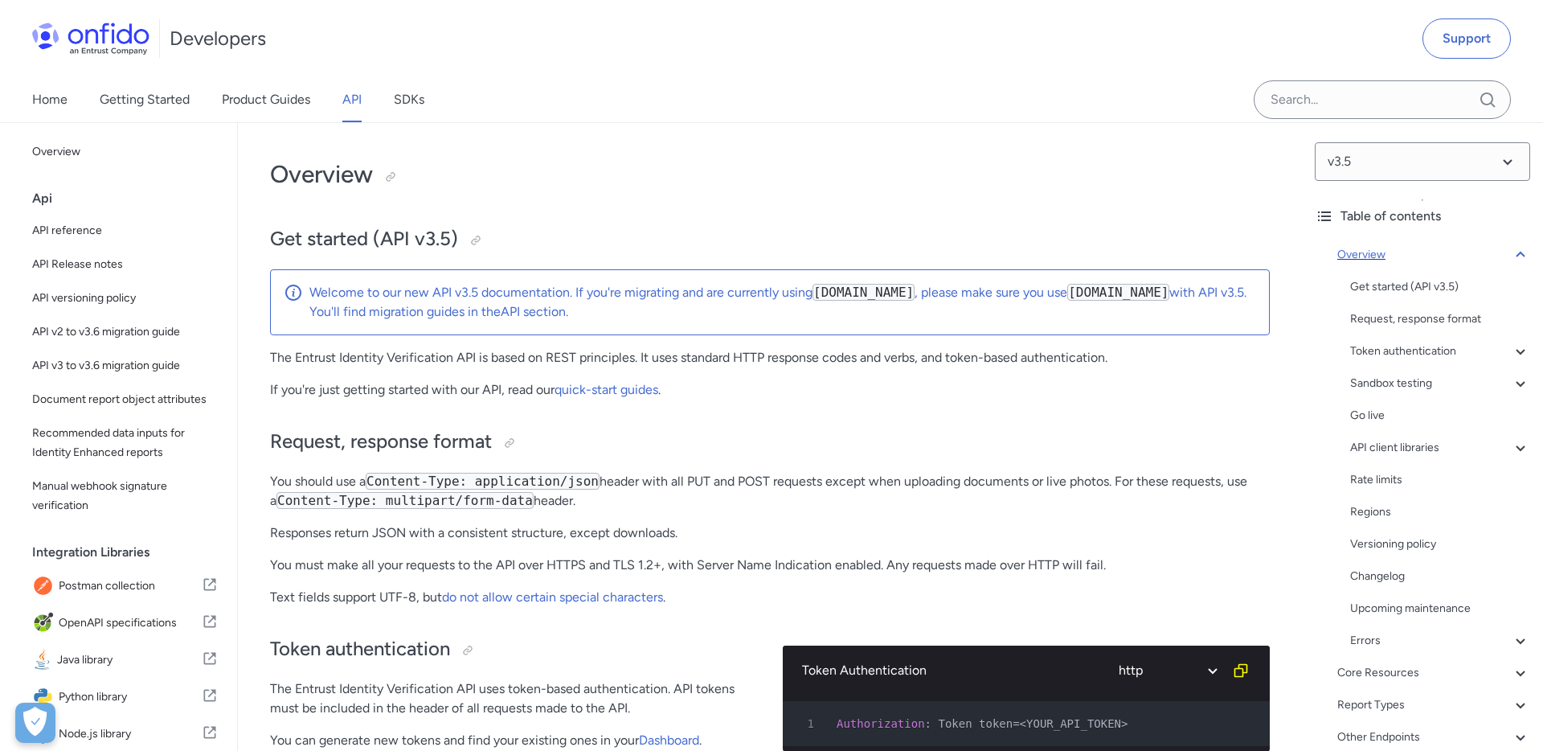
click at [1518, 249] on icon at bounding box center [1520, 254] width 19 height 19
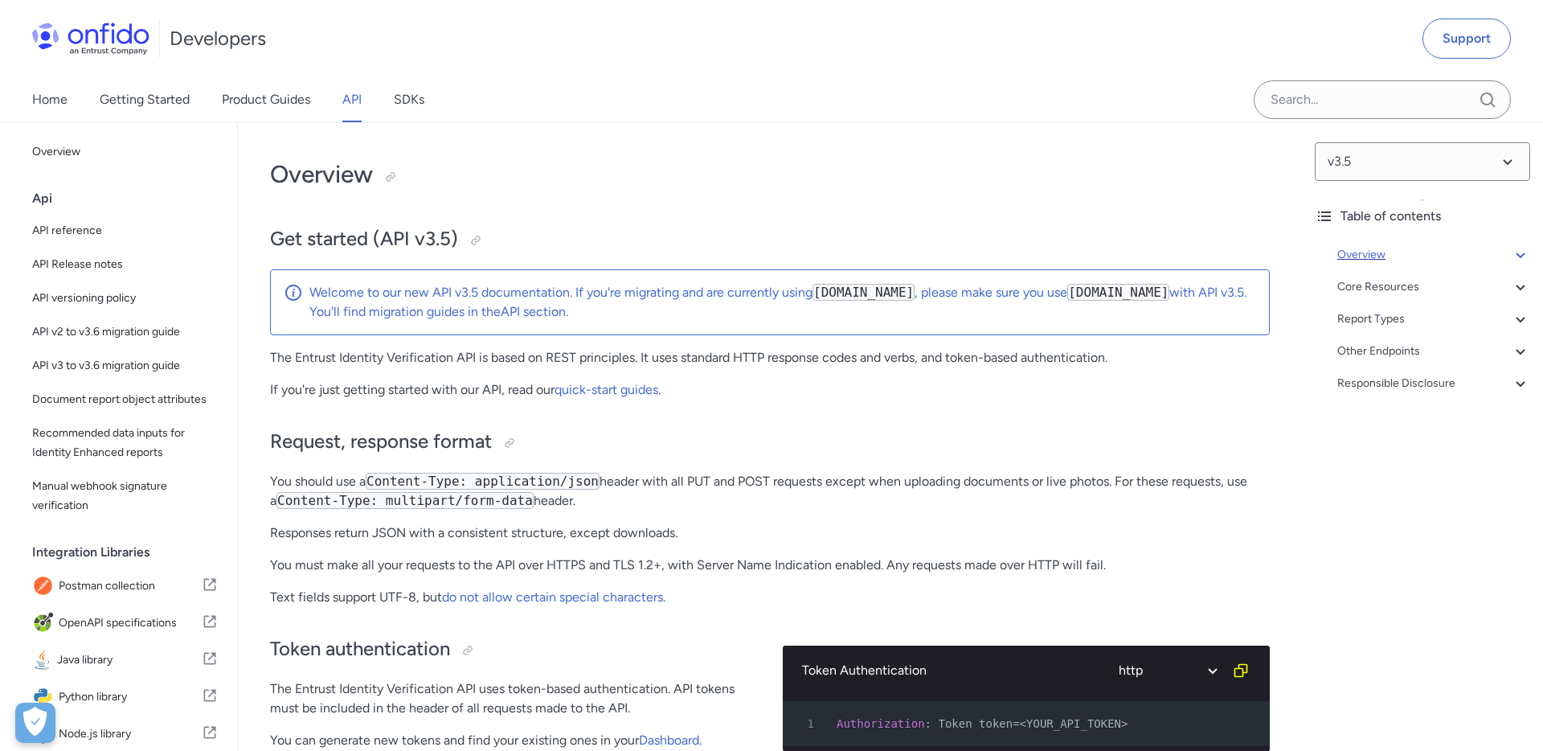
scroll to position [123, 0]
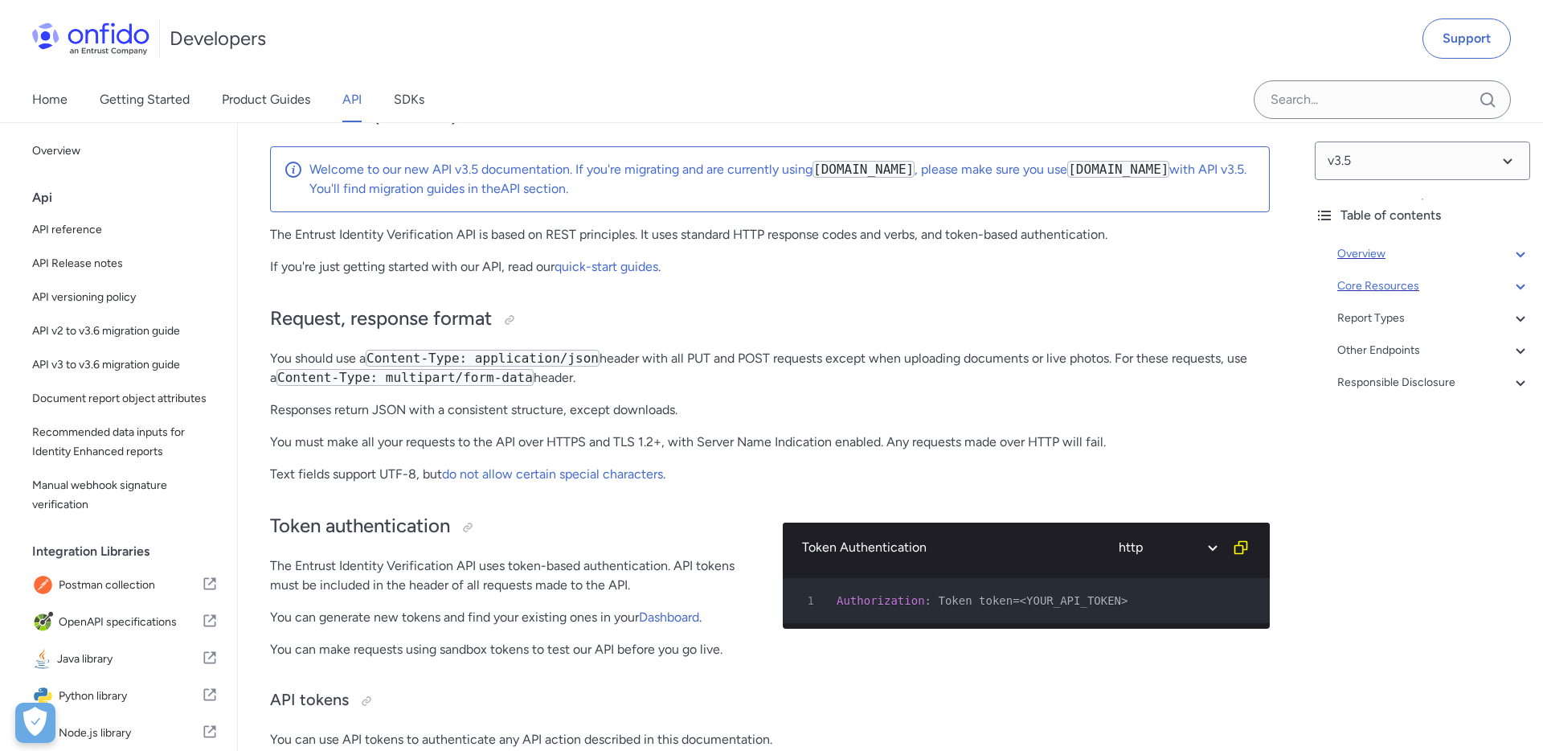
click at [1514, 293] on icon at bounding box center [1520, 285] width 19 height 19
